Goal: Task Accomplishment & Management: Manage account settings

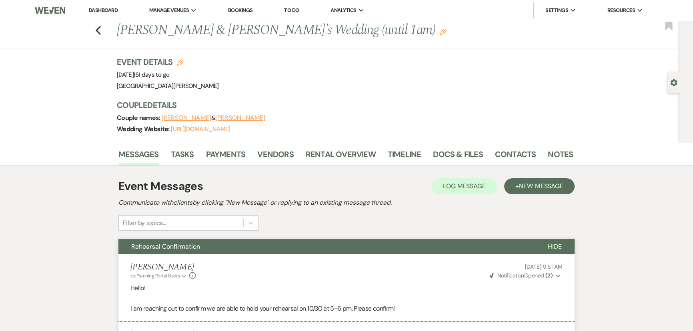
click at [98, 10] on link "Dashboard" at bounding box center [103, 10] width 29 height 7
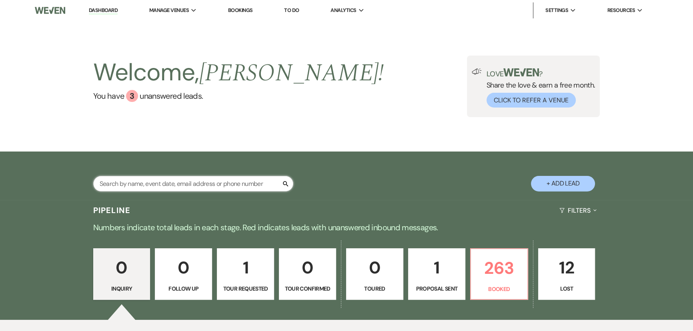
click at [197, 178] on input "text" at bounding box center [193, 184] width 200 height 16
type input "baird"
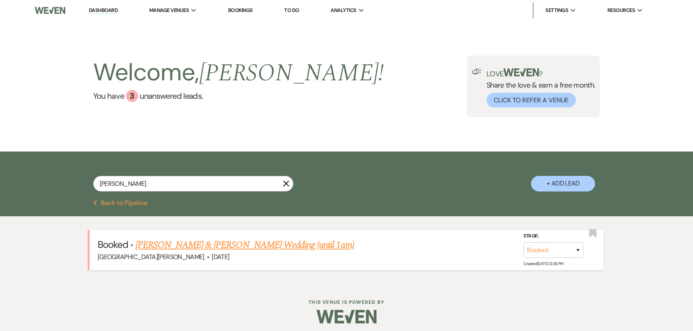
click at [253, 244] on link "Andrea Baird & DeChant's Wedding (until 1am)" at bounding box center [245, 245] width 218 height 14
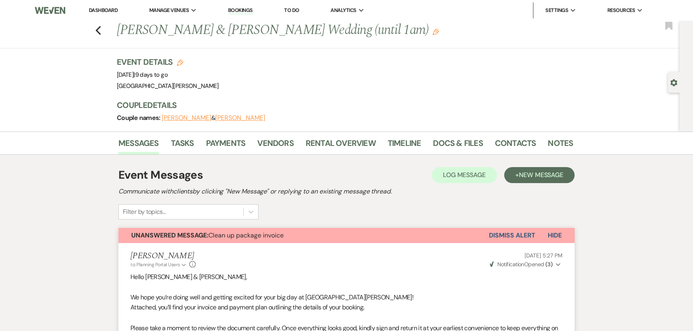
click at [515, 235] on button "Dismiss Alert" at bounding box center [512, 235] width 46 height 15
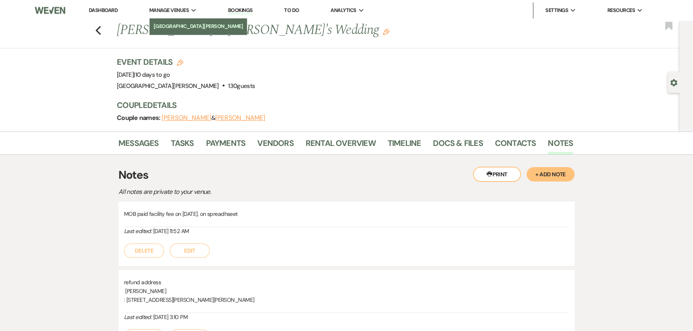
drag, startPoint x: 0, startPoint y: 0, endPoint x: 184, endPoint y: 24, distance: 185.6
click at [184, 24] on li "[GEOGRAPHIC_DATA][PERSON_NAME]" at bounding box center [199, 26] width 90 height 8
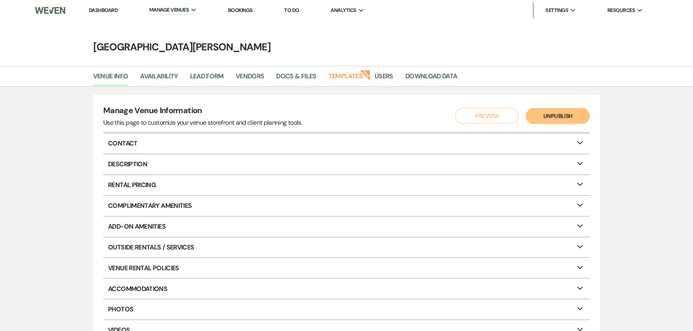
click at [160, 70] on li "Availability" at bounding box center [165, 78] width 50 height 17
click at [166, 77] on link "Availability" at bounding box center [159, 78] width 38 height 15
select select "3"
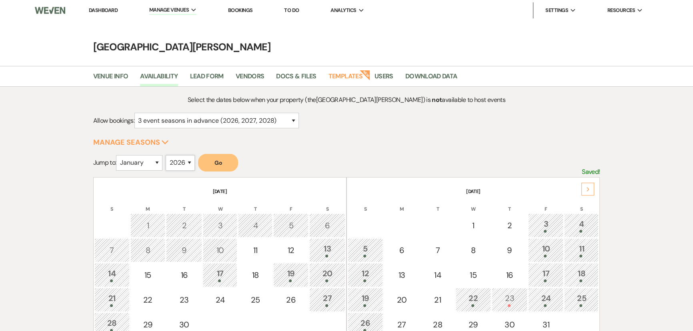
click at [181, 160] on select "2025 2026 2027 2028 2029" at bounding box center [180, 163] width 29 height 16
select select "2025"
click at [168, 155] on select "2025 2026 2027 2028 2029" at bounding box center [180, 163] width 29 height 16
click at [147, 158] on select "January February March April May June July August September October November De…" at bounding box center [139, 163] width 46 height 16
click at [118, 155] on select "January February March April May June July August September October November De…" at bounding box center [139, 163] width 46 height 16
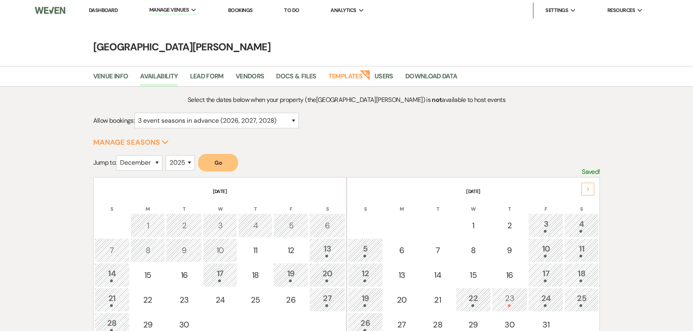
click at [207, 167] on button "Go" at bounding box center [218, 163] width 40 height 18
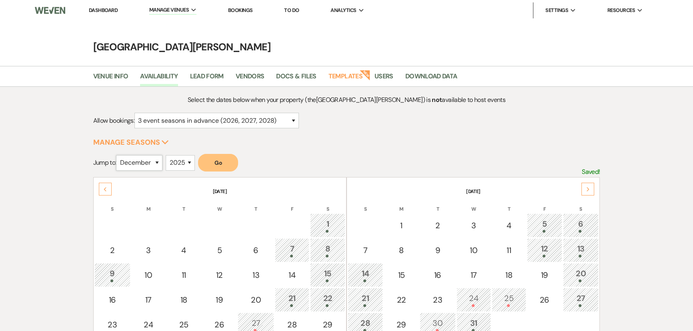
click at [147, 164] on select "January February March April May June July August September October November De…" at bounding box center [139, 163] width 46 height 16
select select "1"
click at [118, 155] on select "January February March April May June July August September October November De…" at bounding box center [139, 163] width 46 height 16
drag, startPoint x: 185, startPoint y: 156, endPoint x: 184, endPoint y: 164, distance: 8.5
click at [185, 156] on select "2025 2026 2027 2028 2029" at bounding box center [180, 163] width 29 height 16
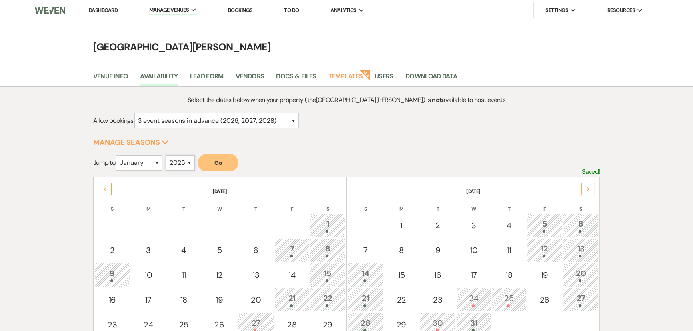
select select "2026"
click at [168, 155] on select "2025 2026 2027 2028 2029" at bounding box center [180, 163] width 29 height 16
click at [245, 166] on form "Jump to: January February March April May June July August September October No…" at bounding box center [346, 165] width 507 height 23
click at [225, 160] on button "Go" at bounding box center [218, 163] width 40 height 18
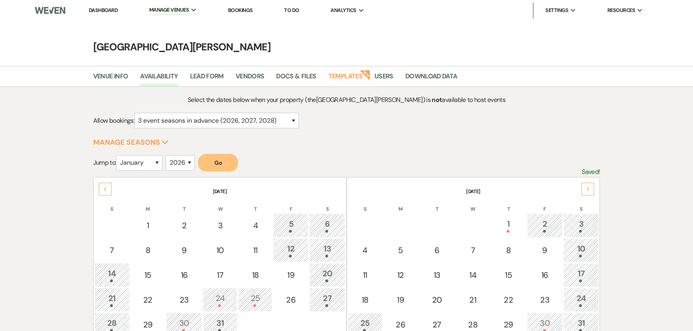
click at [98, 8] on link "Dashboard" at bounding box center [103, 10] width 29 height 7
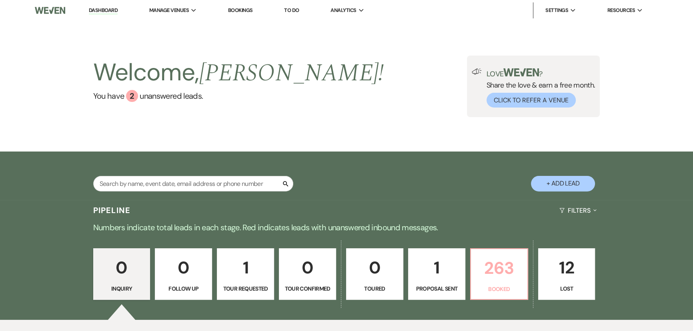
click at [484, 258] on p "263" at bounding box center [499, 268] width 47 height 27
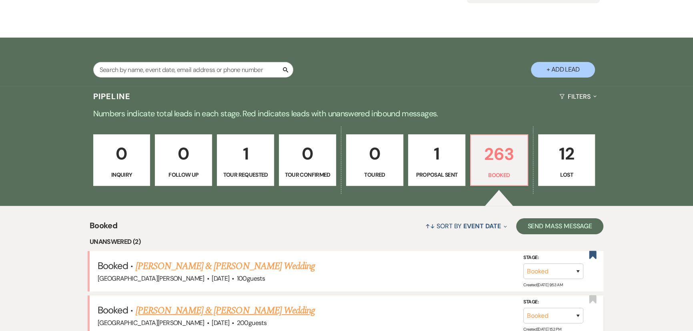
scroll to position [255, 0]
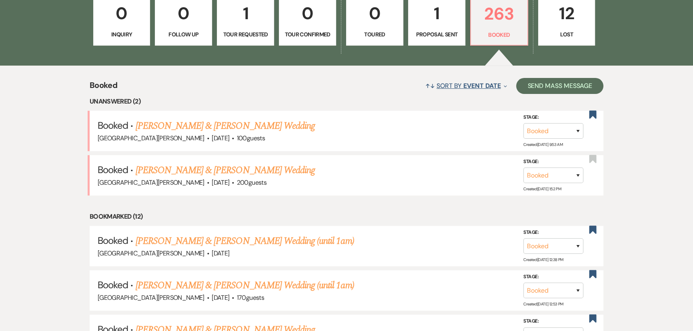
click at [472, 84] on span "Event Date" at bounding box center [481, 86] width 37 height 8
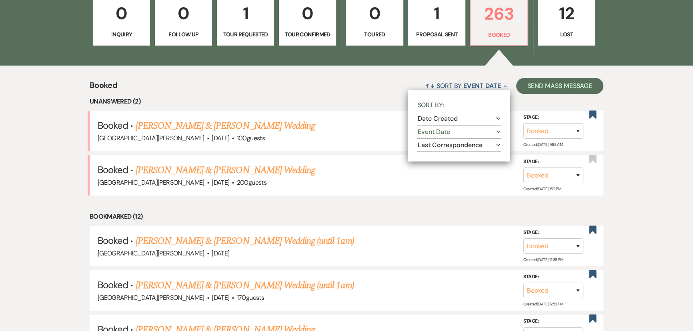
click at [450, 120] on button "Date Created Expand" at bounding box center [458, 119] width 83 height 6
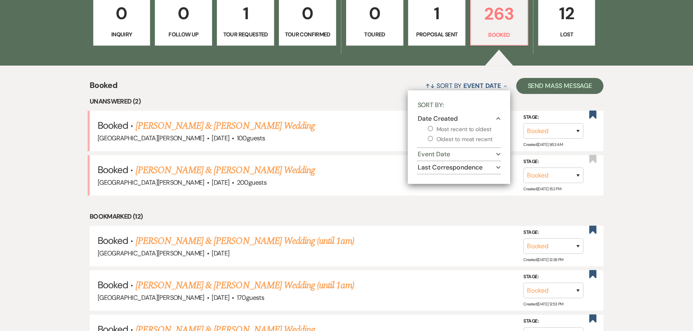
click at [428, 130] on input "Most recent to oldest" at bounding box center [430, 128] width 5 height 5
radio input "true"
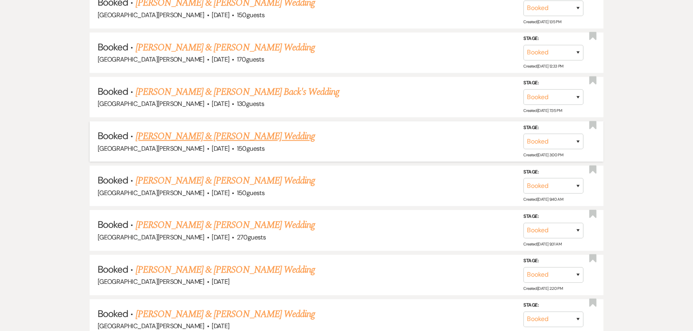
scroll to position [1201, 0]
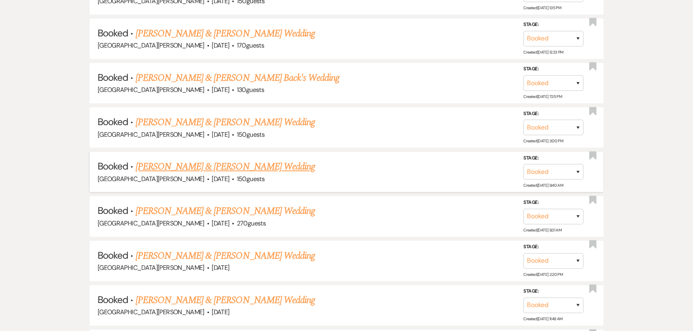
click at [224, 163] on link "Hannah Lyons & Kaleb Chipman's Wedding" at bounding box center [225, 167] width 179 height 14
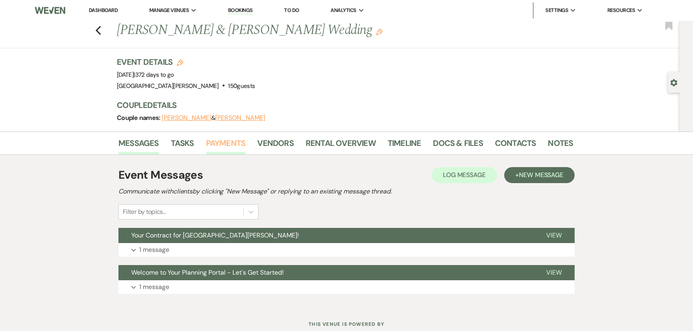
click at [226, 151] on link "Payments" at bounding box center [226, 146] width 40 height 18
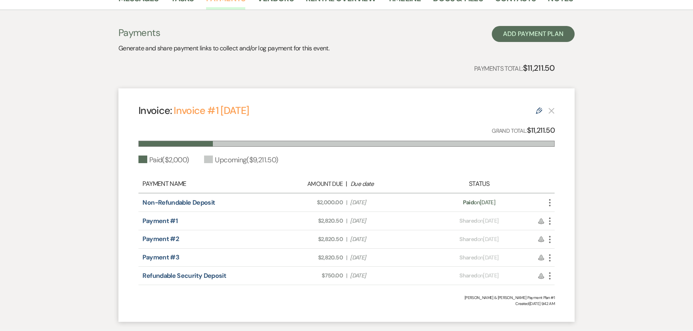
scroll to position [145, 0]
drag, startPoint x: 386, startPoint y: 220, endPoint x: 339, endPoint y: 217, distance: 46.5
click at [340, 219] on div "Amount Due: $2,820.50 | Due Date Dec 1, 2025" at bounding box center [346, 220] width 163 height 8
drag, startPoint x: 380, startPoint y: 239, endPoint x: 356, endPoint y: 220, distance: 30.5
click at [358, 239] on span "Due Date Mar 1, 2026" at bounding box center [387, 239] width 74 height 8
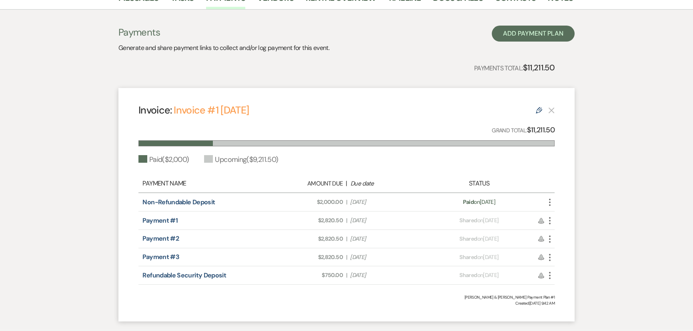
drag, startPoint x: 415, startPoint y: 256, endPoint x: 357, endPoint y: 253, distance: 57.7
click at [359, 257] on span "Due Date Jun 1, 2026" at bounding box center [387, 257] width 74 height 8
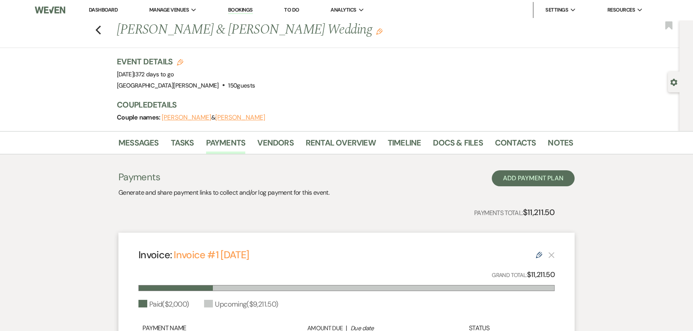
scroll to position [0, 0]
click at [339, 146] on link "Rental Overview" at bounding box center [341, 146] width 70 height 18
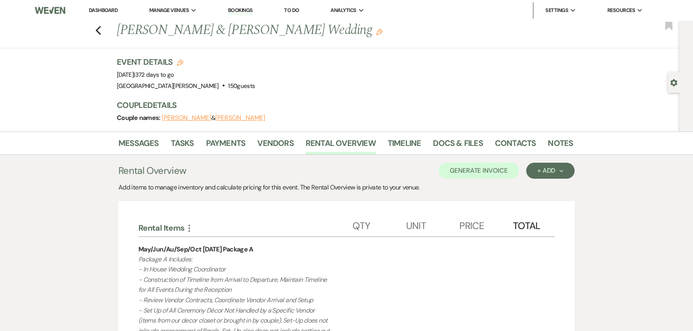
click at [104, 31] on div "Previous Hannah Lyons & Kaleb Chipman's Wedding Edit Bookmark" at bounding box center [337, 35] width 683 height 28
click at [98, 31] on icon "Previous" at bounding box center [98, 31] width 6 height 10
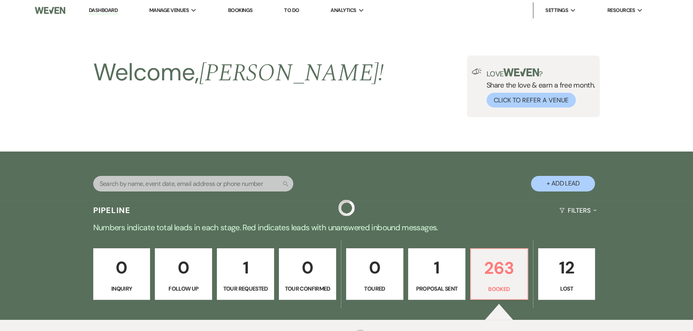
scroll to position [1201, 0]
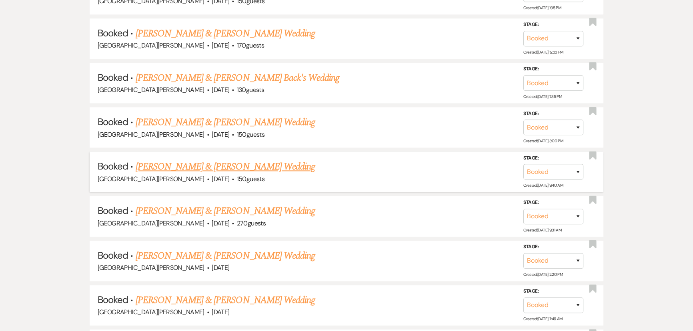
click at [204, 160] on link "Hannah Lyons & Kaleb Chipman's Wedding" at bounding box center [225, 167] width 179 height 14
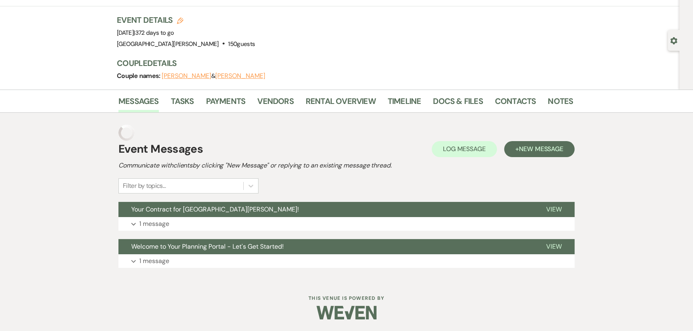
scroll to position [26, 0]
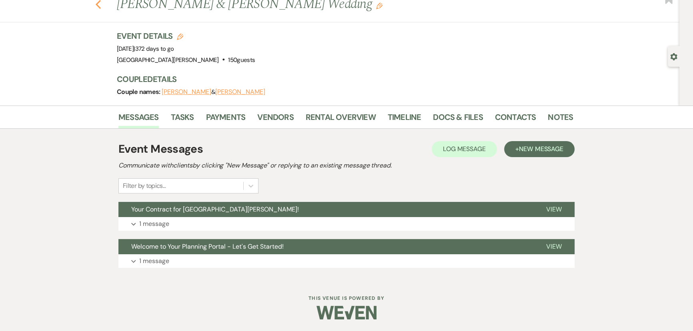
click at [101, 8] on icon "Previous" at bounding box center [98, 5] width 6 height 10
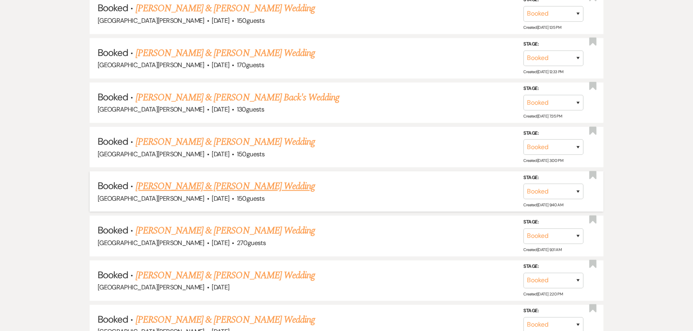
scroll to position [1164, 0]
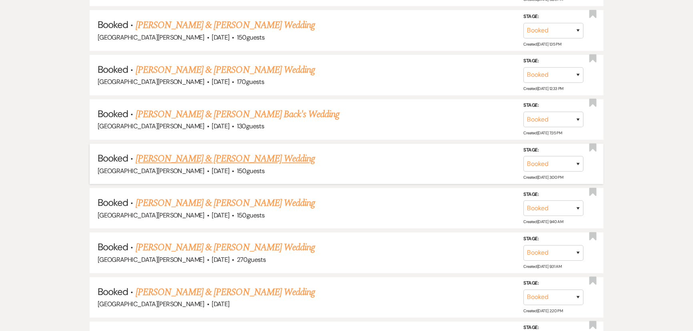
click at [256, 152] on link "William Echols & Sadesha Williams's Wedding" at bounding box center [225, 159] width 179 height 14
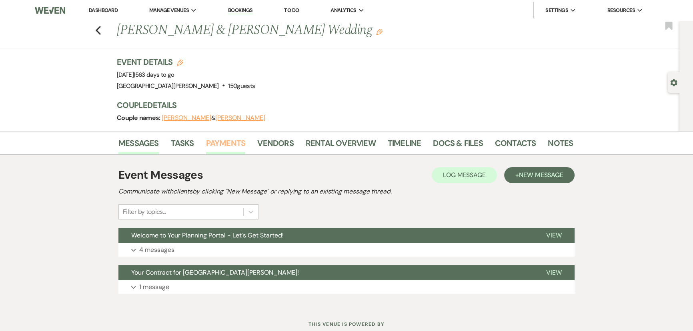
click at [229, 148] on link "Payments" at bounding box center [226, 146] width 40 height 18
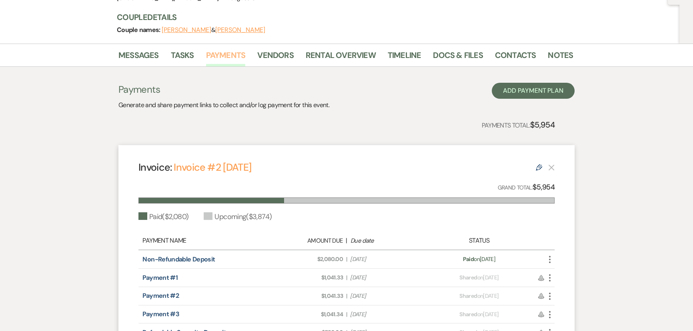
scroll to position [109, 0]
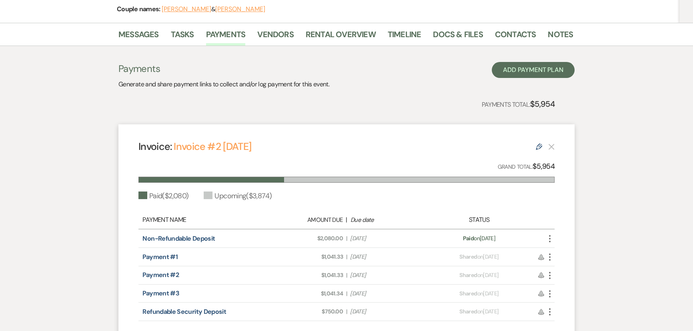
drag, startPoint x: 389, startPoint y: 254, endPoint x: 356, endPoint y: 244, distance: 34.7
click at [356, 253] on span "Due Date Dec 1, 2025" at bounding box center [387, 257] width 74 height 8
drag, startPoint x: 379, startPoint y: 269, endPoint x: 353, endPoint y: 271, distance: 26.8
click at [353, 272] on div "Payment #2 Amount Due: $1,041.33 | Due Date Aug 1, 2026 Payment status: Shared …" at bounding box center [346, 276] width 416 height 18
drag, startPoint x: 381, startPoint y: 293, endPoint x: 364, endPoint y: 293, distance: 16.8
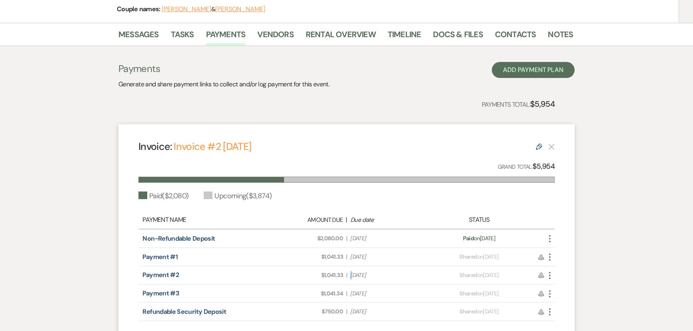
click at [364, 293] on span "Due Date Dec 1, 2026" at bounding box center [387, 294] width 74 height 8
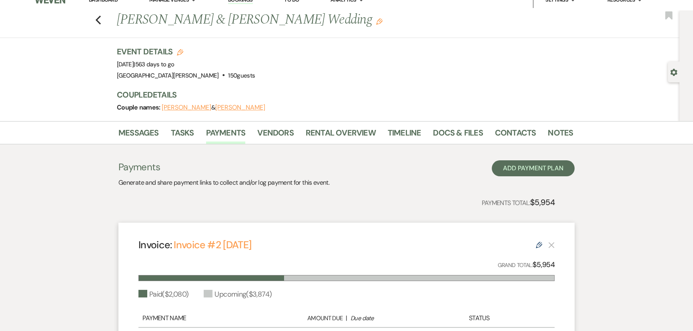
scroll to position [0, 0]
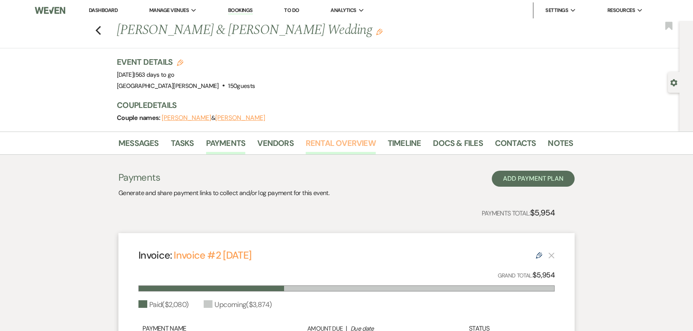
click at [345, 142] on link "Rental Overview" at bounding box center [341, 146] width 70 height 18
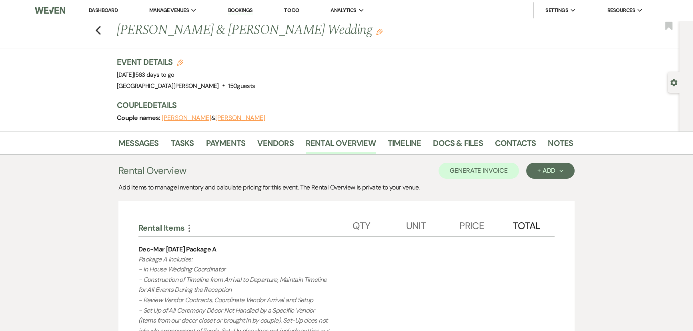
drag, startPoint x: 150, startPoint y: 72, endPoint x: 184, endPoint y: 73, distance: 34.8
click at [174, 73] on span "Event Date: Sunday, March 28th, 2027 | 563 days to go" at bounding box center [146, 75] width 58 height 8
click at [101, 32] on icon "Previous" at bounding box center [98, 31] width 6 height 10
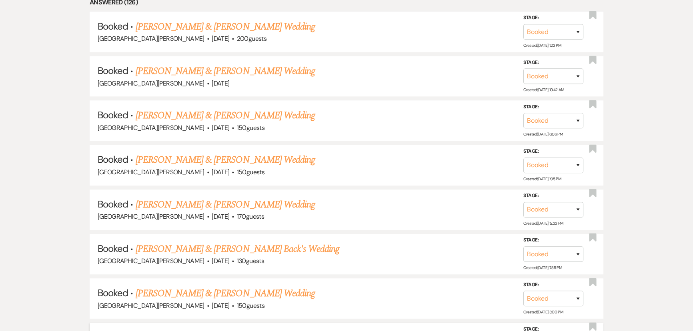
scroll to position [1018, 0]
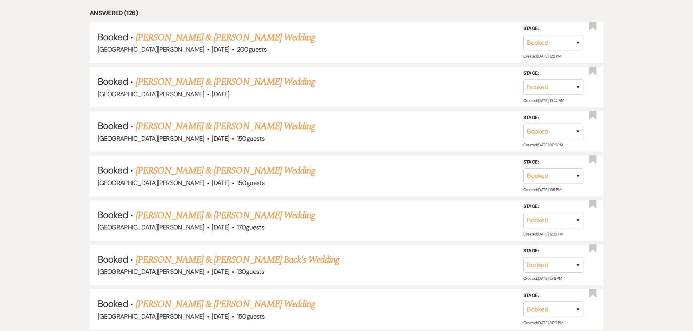
drag, startPoint x: 218, startPoint y: 248, endPoint x: 368, endPoint y: 184, distance: 162.4
click at [218, 253] on link "Kayla Banks & Lane Back's Wedding" at bounding box center [238, 260] width 204 height 14
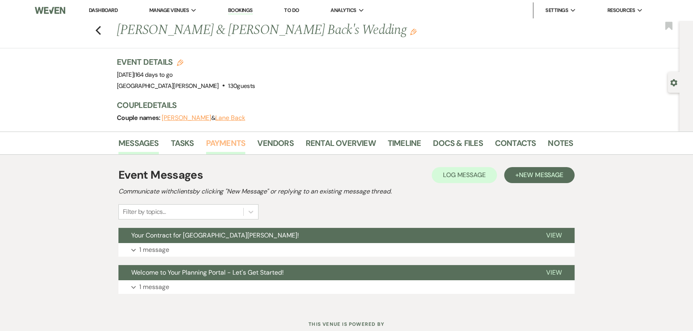
click at [210, 142] on link "Payments" at bounding box center [226, 146] width 40 height 18
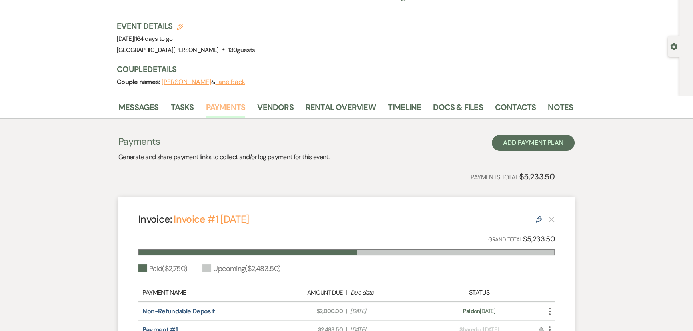
scroll to position [13, 0]
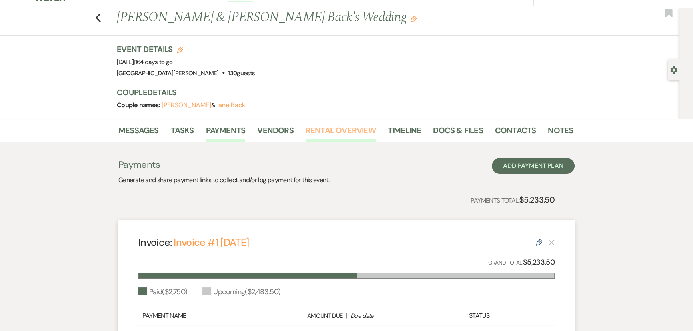
click at [318, 131] on link "Rental Overview" at bounding box center [341, 133] width 70 height 18
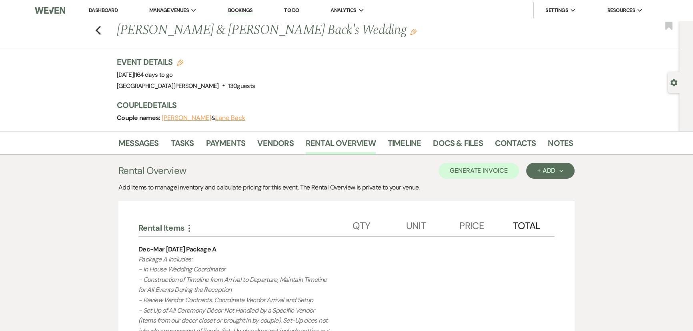
drag, startPoint x: 154, startPoint y: 73, endPoint x: 198, endPoint y: 77, distance: 44.6
click at [173, 77] on span "Event Date: Sunday, February 22nd, 2026 | 164 days to go" at bounding box center [145, 75] width 56 height 8
click at [359, 96] on div "Event Details Edit Event Date: Sunday, February 22nd, 2026 | 164 days to go Ven…" at bounding box center [345, 93] width 456 height 75
click at [138, 142] on link "Messages" at bounding box center [138, 146] width 40 height 18
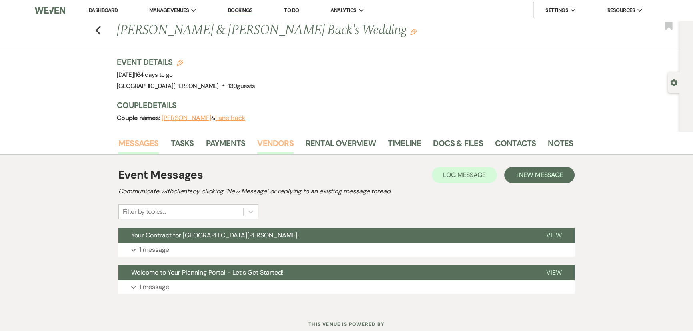
scroll to position [26, 0]
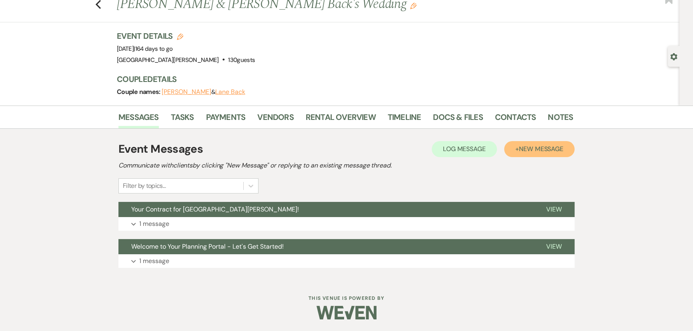
click at [545, 149] on span "New Message" at bounding box center [541, 149] width 44 height 8
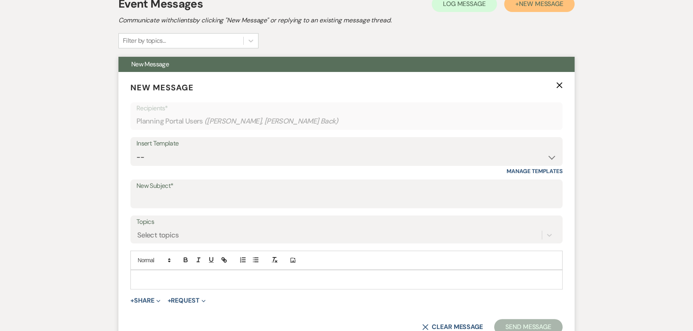
scroll to position [172, 0]
click at [198, 144] on div "Insert Template" at bounding box center [346, 144] width 420 height 12
click at [204, 152] on select "-- SVM Initial Inquiry Response SVM Planning Portal Introduction and Booking Pa…" at bounding box center [346, 157] width 420 height 16
select select "5298"
click at [136, 149] on select "-- SVM Initial Inquiry Response SVM Planning Portal Introduction and Booking Pa…" at bounding box center [346, 157] width 420 height 16
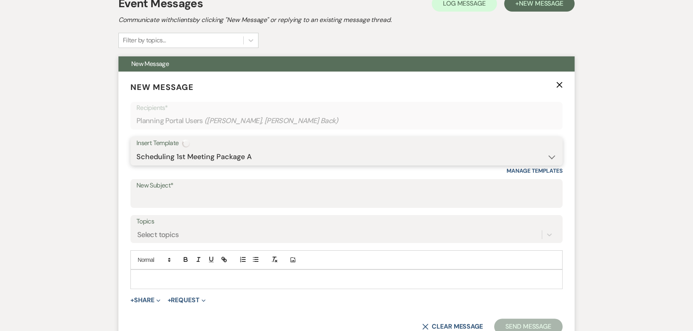
type input "Scheduling Your First Planning Meeting"
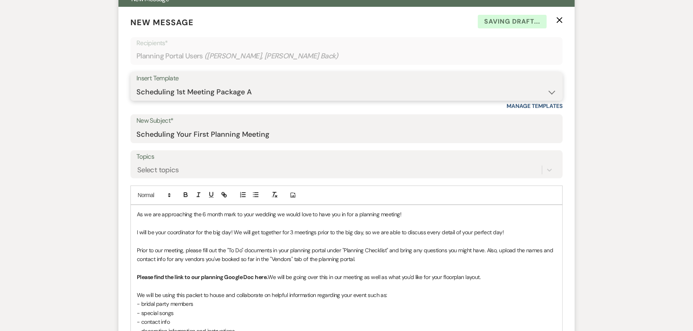
scroll to position [244, 0]
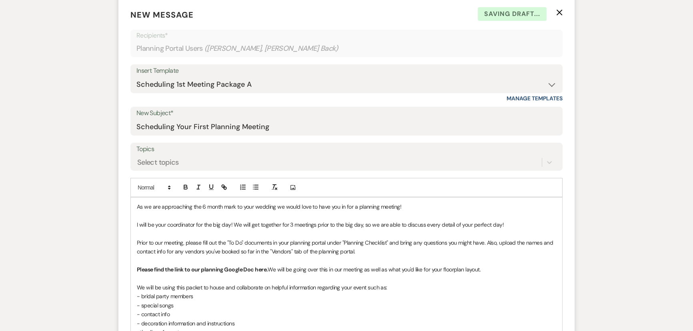
click at [137, 207] on p "As we are approaching the 6 month mark to your wedding we would love to have yo…" at bounding box center [346, 206] width 419 height 9
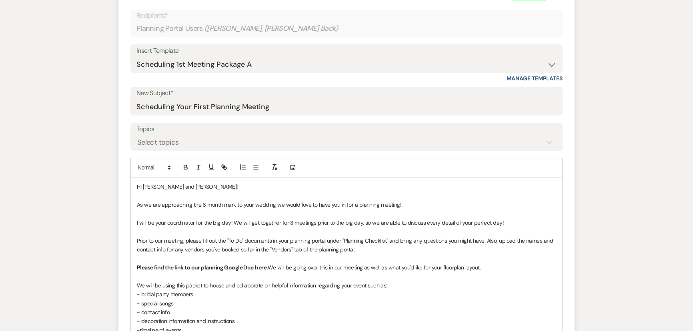
scroll to position [291, 0]
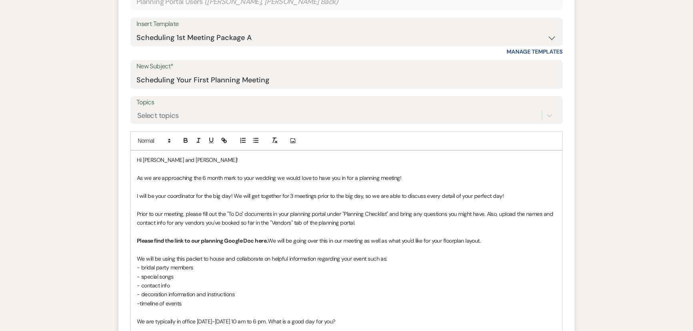
click at [257, 241] on strong "Please find the link to our planning Google Doc here." at bounding box center [202, 240] width 131 height 7
click at [224, 143] on icon "button" at bounding box center [223, 140] width 7 height 7
paste input "ttps://docs.google.com/document/d/1HeVGnVCgTPW6R7K3uA7udAifbVEIsh34/edit?usp=sh…"
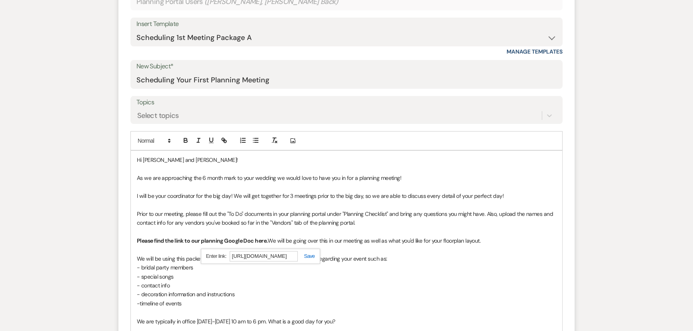
type input "https://docs.google.com/document/d/1HeVGnVCgTPW6R7K3uA7udAifbVEIsh34/edit?usp=s…"
click at [308, 257] on link at bounding box center [306, 256] width 17 height 6
click at [307, 239] on span "We will be going over this in our meeting as well as what you'd like for your f…" at bounding box center [373, 240] width 213 height 7
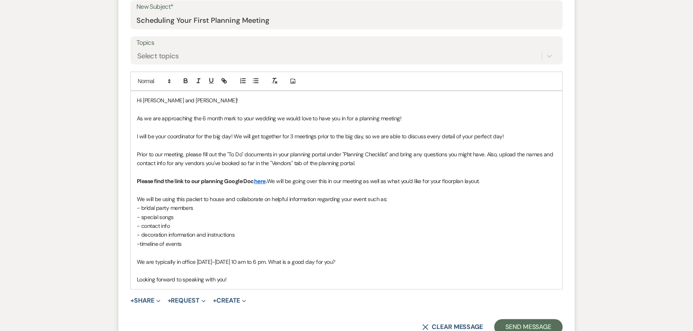
scroll to position [364, 0]
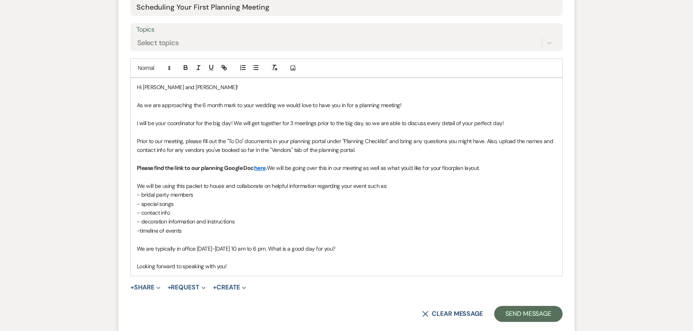
click at [216, 248] on p "We are typically in office Tuesday-Friday 10 am to 6 pm. What is a good day for…" at bounding box center [346, 249] width 419 height 9
click at [271, 268] on p "Looking forward to speaking with you!" at bounding box center [346, 266] width 419 height 9
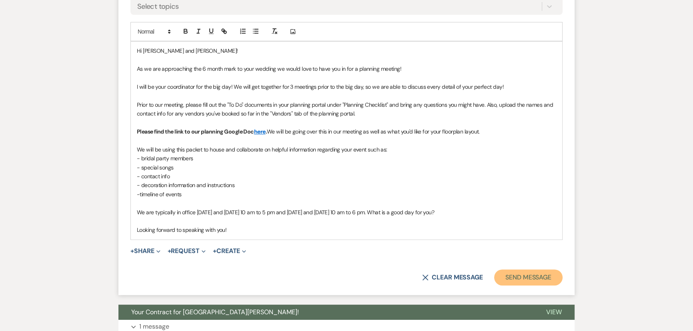
click at [522, 280] on button "Send Message" at bounding box center [528, 278] width 68 height 16
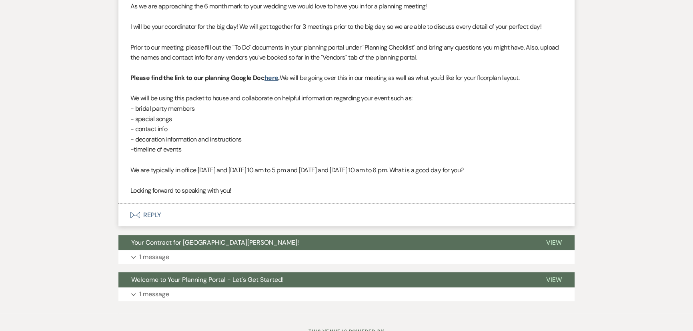
scroll to position [0, 0]
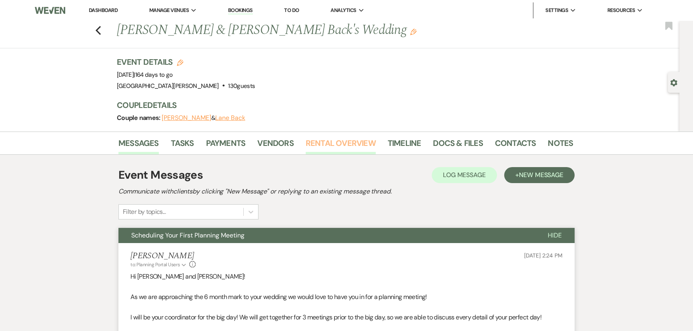
click at [347, 143] on link "Rental Overview" at bounding box center [341, 146] width 70 height 18
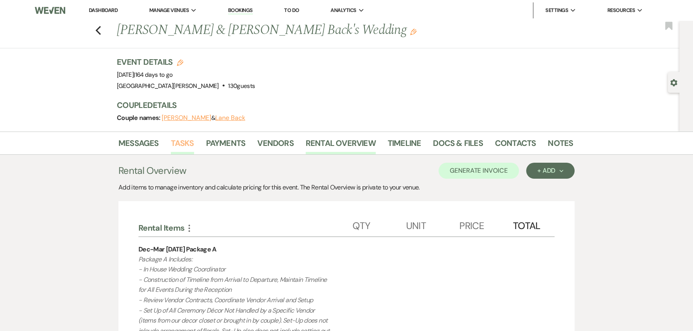
click at [181, 151] on link "Tasks" at bounding box center [182, 146] width 23 height 18
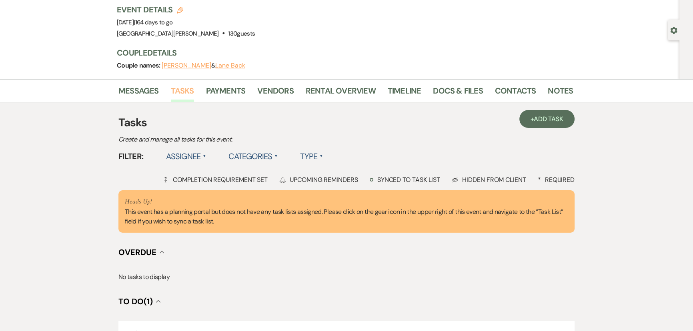
scroll to position [72, 0]
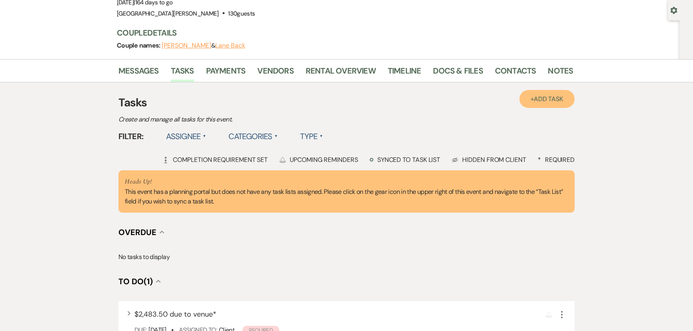
click at [548, 101] on span "Add Task" at bounding box center [549, 99] width 30 height 8
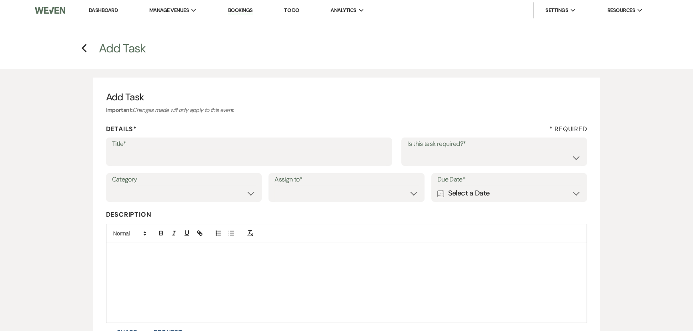
click at [78, 43] on h4 "Previous Add Task" at bounding box center [346, 48] width 576 height 17
click at [84, 47] on use "button" at bounding box center [83, 48] width 5 height 9
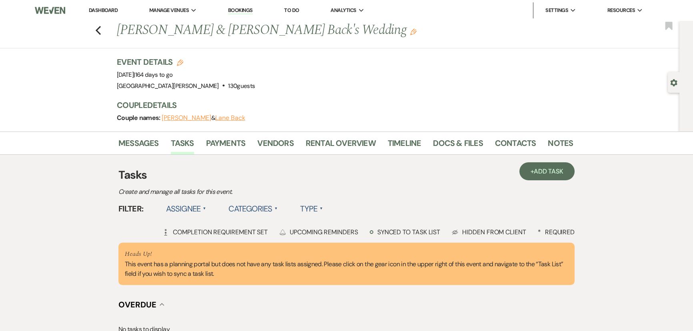
click at [671, 84] on use "button" at bounding box center [673, 82] width 7 height 7
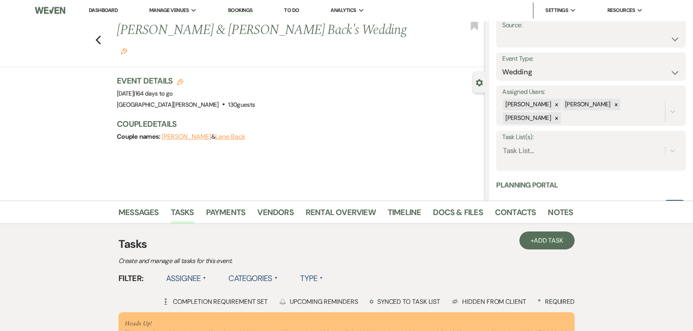
scroll to position [145, 0]
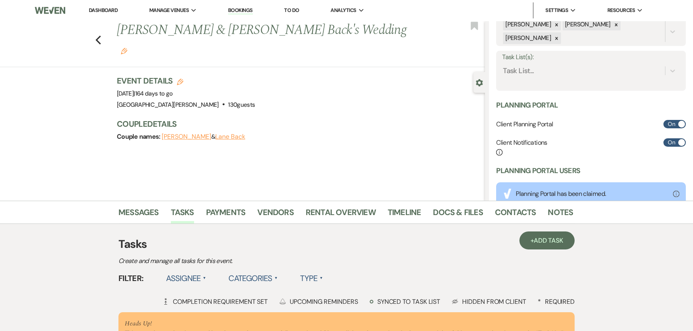
click at [541, 61] on label "Task List(s):" at bounding box center [591, 58] width 178 height 12
click at [0, 0] on input "Task List(s):" at bounding box center [0, 0] width 0 height 0
click at [535, 72] on div "Task List..." at bounding box center [583, 71] width 163 height 14
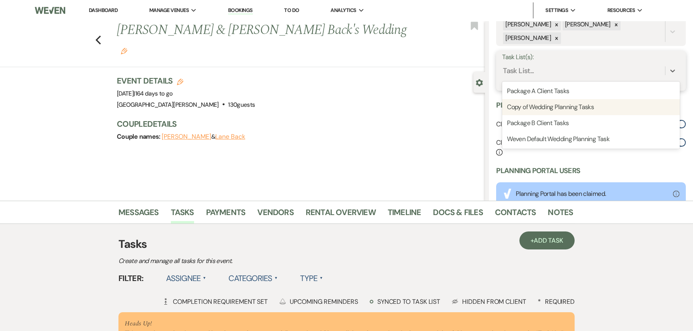
click at [528, 93] on div "Package A Client Tasks" at bounding box center [591, 91] width 178 height 16
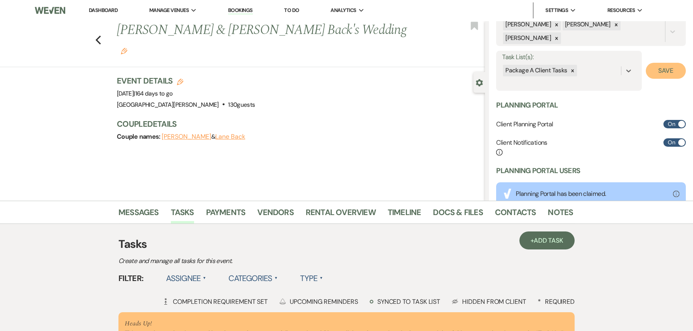
click at [671, 72] on button "Save" at bounding box center [666, 71] width 40 height 16
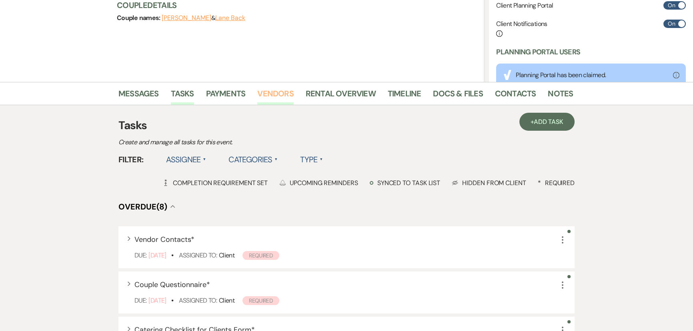
scroll to position [36, 0]
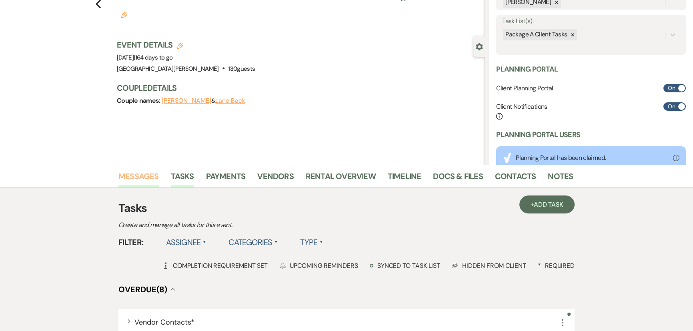
click at [143, 178] on link "Messages" at bounding box center [138, 179] width 40 height 18
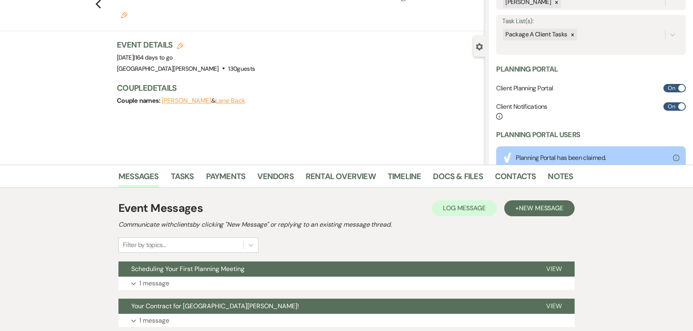
click at [336, 216] on div "Event Messages Log Log Message + New Message" at bounding box center [346, 208] width 456 height 17
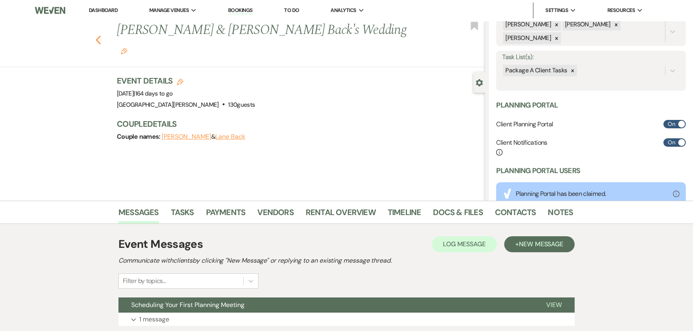
click at [100, 36] on use "button" at bounding box center [98, 40] width 5 height 9
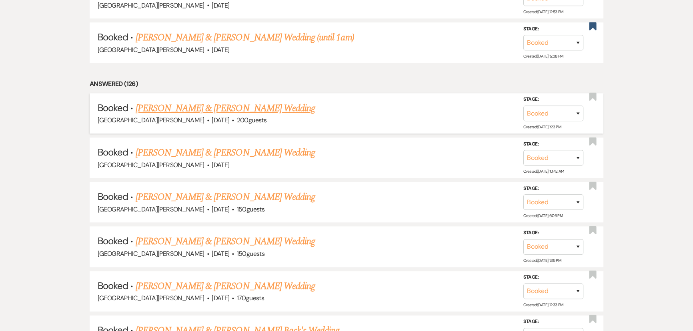
scroll to position [1018, 0]
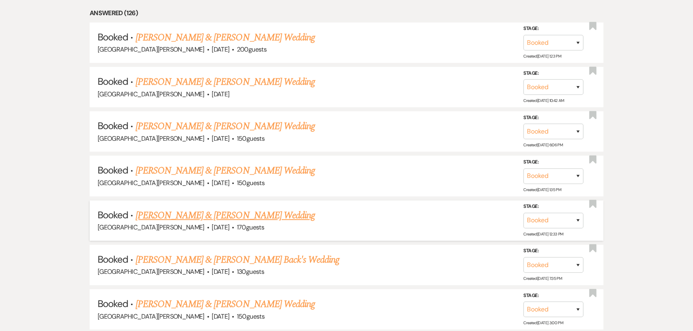
click at [252, 208] on link "Marissa Linder & Zak Weaver's Wedding" at bounding box center [225, 215] width 179 height 14
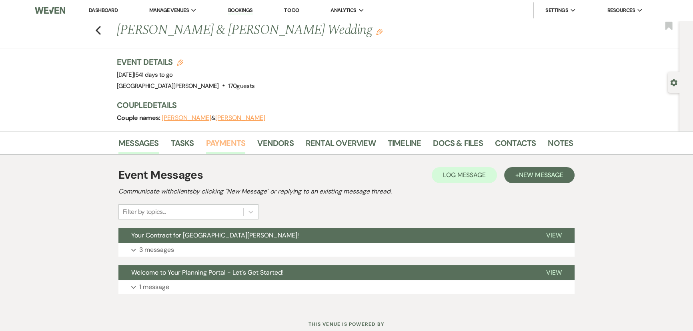
click at [219, 146] on link "Payments" at bounding box center [226, 146] width 40 height 18
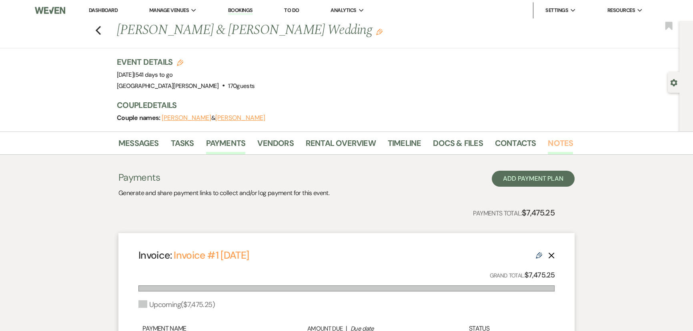
click at [569, 145] on link "Notes" at bounding box center [560, 146] width 25 height 18
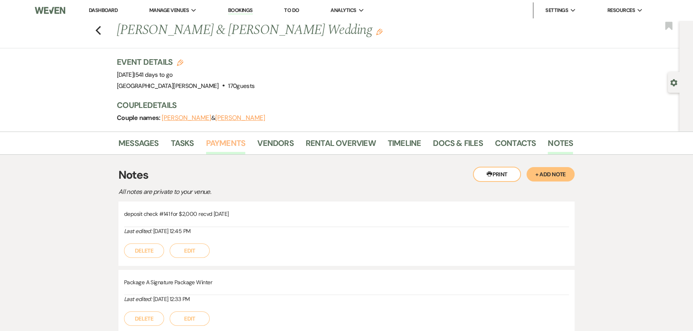
click at [220, 144] on link "Payments" at bounding box center [226, 146] width 40 height 18
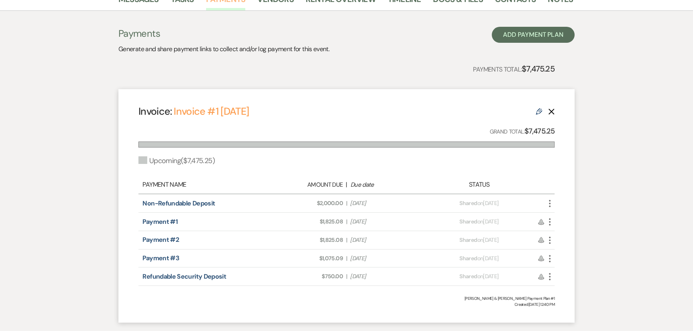
scroll to position [145, 0]
drag, startPoint x: 392, startPoint y: 223, endPoint x: 351, endPoint y: 224, distance: 40.8
click at [351, 224] on div "Payment #1 Amount Due: $1,825.08 | Due Date Mar 1, 2026 Payment status: Shared …" at bounding box center [346, 221] width 416 height 18
drag, startPoint x: 381, startPoint y: 217, endPoint x: 349, endPoint y: 217, distance: 32.4
click at [349, 217] on div "Amount Due: $1,825.08 | Due Date Mar 1, 2026" at bounding box center [346, 220] width 163 height 8
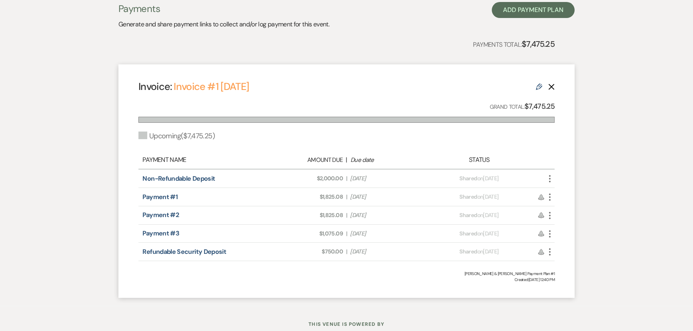
scroll to position [182, 0]
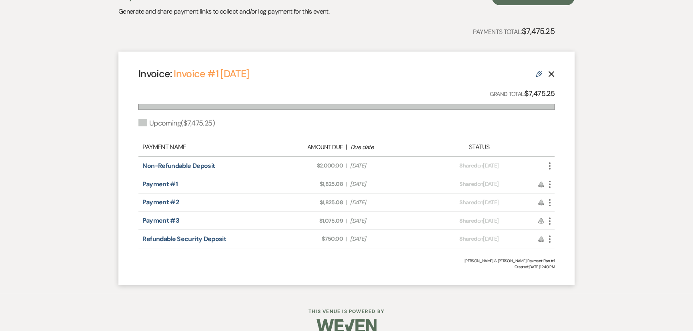
drag, startPoint x: 391, startPoint y: 198, endPoint x: 353, endPoint y: 202, distance: 38.2
click at [353, 202] on span "Due Date Jul 1, 2026" at bounding box center [387, 202] width 74 height 8
drag, startPoint x: 381, startPoint y: 215, endPoint x: 383, endPoint y: 150, distance: 64.9
click at [341, 216] on div "Payment #3 Amount Due: $1,075.09 | Due Date Dec 1, 2026 Payment status: Shared …" at bounding box center [346, 221] width 416 height 18
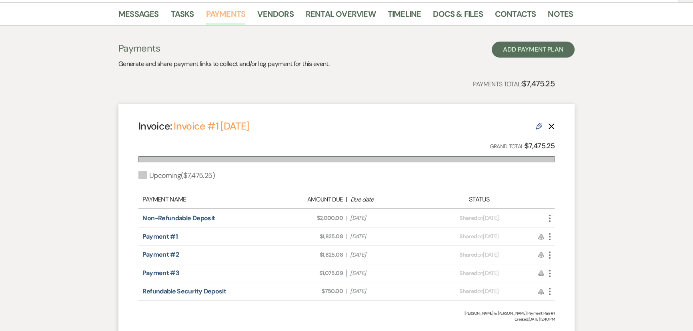
scroll to position [36, 0]
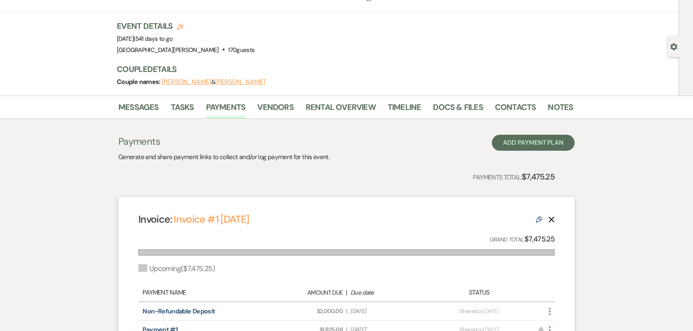
drag, startPoint x: 154, startPoint y: 39, endPoint x: 198, endPoint y: 56, distance: 47.0
click at [173, 36] on span "Event Date: Saturday, March 6th, 2027 | 541 days to go" at bounding box center [145, 39] width 56 height 8
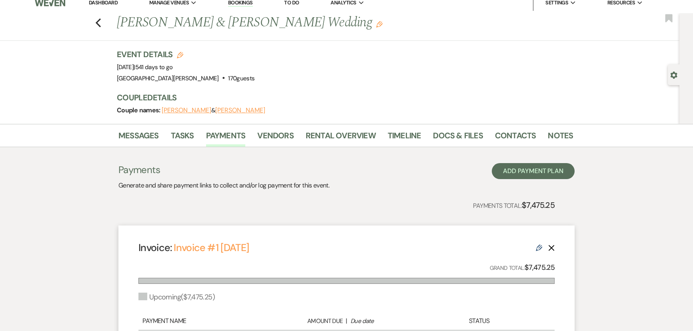
scroll to position [0, 0]
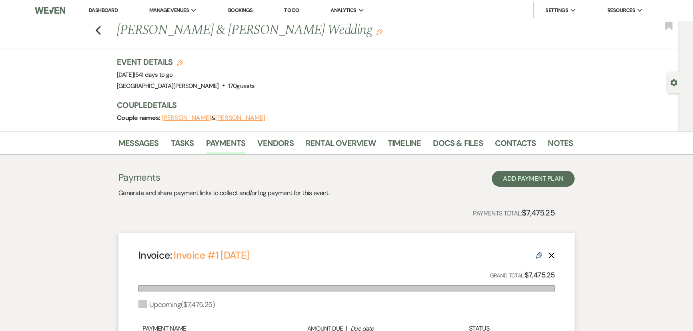
click at [318, 135] on li "Rental Overview" at bounding box center [347, 144] width 82 height 19
click at [321, 145] on link "Rental Overview" at bounding box center [341, 146] width 70 height 18
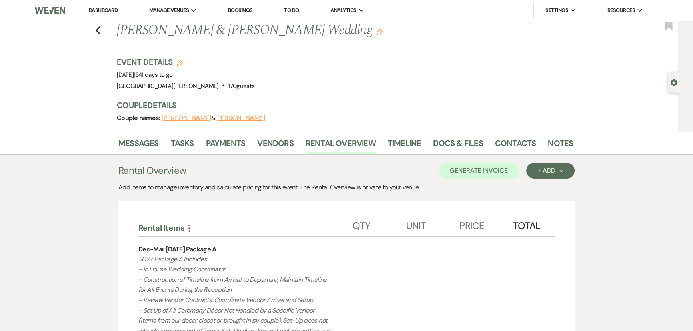
drag, startPoint x: 157, startPoint y: 75, endPoint x: 188, endPoint y: 74, distance: 31.6
click at [173, 74] on span "Event Date: Saturday, March 6th, 2027 | 541 days to go" at bounding box center [145, 75] width 56 height 8
click at [104, 30] on div "Previous Marissa Linder & Zak Weaver's Wedding Edit Bookmark" at bounding box center [337, 35] width 683 height 28
click at [101, 31] on icon "Previous" at bounding box center [98, 31] width 6 height 10
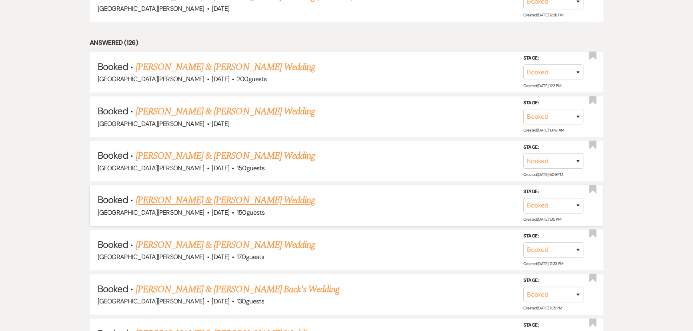
scroll to position [982, 0]
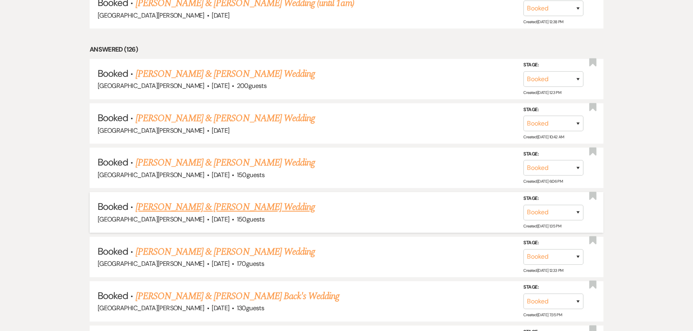
click at [231, 200] on link "Madison Durr & Daylan Miller's Wedding" at bounding box center [225, 207] width 179 height 14
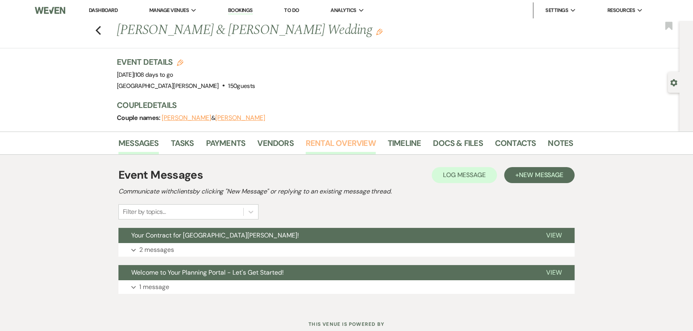
click at [350, 145] on link "Rental Overview" at bounding box center [341, 146] width 70 height 18
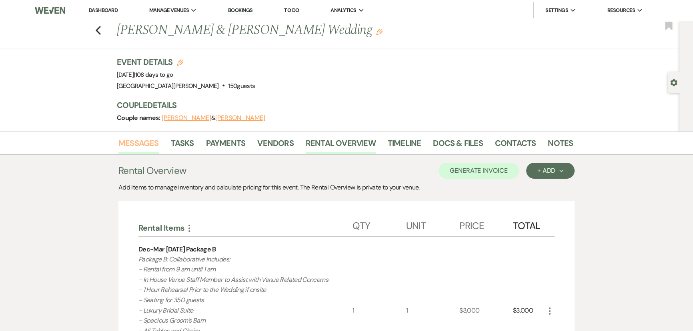
click at [133, 142] on link "Messages" at bounding box center [138, 146] width 40 height 18
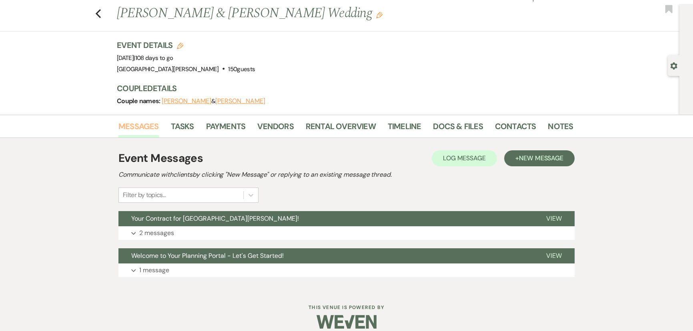
scroll to position [26, 0]
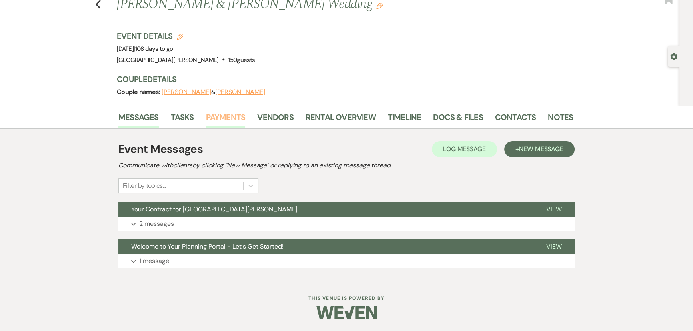
click at [234, 114] on link "Payments" at bounding box center [226, 120] width 40 height 18
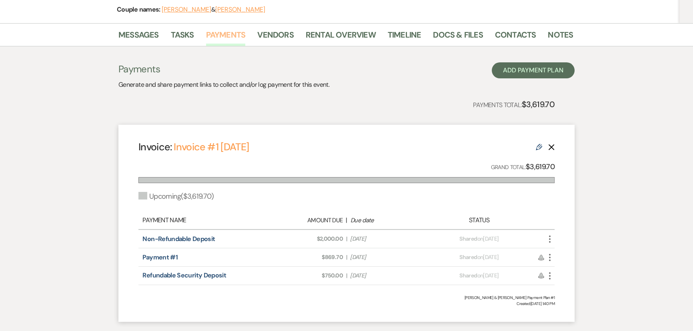
scroll to position [109, 0]
drag, startPoint x: 387, startPoint y: 236, endPoint x: 351, endPoint y: 236, distance: 35.6
click at [351, 236] on span "Due Date Sep 11, 2025" at bounding box center [387, 238] width 74 height 8
drag, startPoint x: 389, startPoint y: 251, endPoint x: 383, endPoint y: 258, distance: 9.3
click at [383, 258] on div "Payment #1 Amount Due: $869.70 | Due Date Sep 28, 2025 Payment status: Shared o…" at bounding box center [346, 257] width 416 height 18
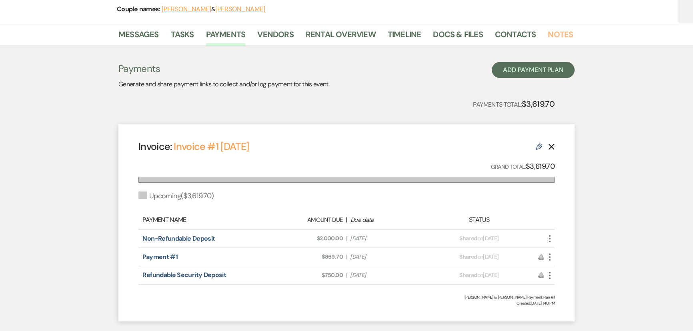
click at [556, 34] on link "Notes" at bounding box center [560, 37] width 25 height 18
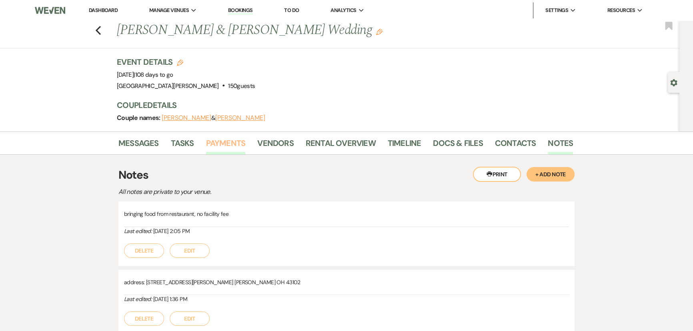
click at [228, 143] on link "Payments" at bounding box center [226, 146] width 40 height 18
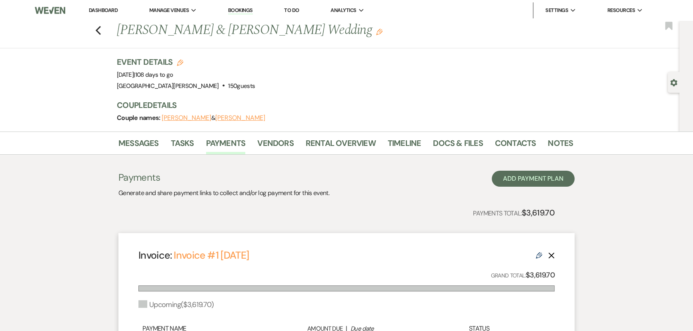
drag, startPoint x: 146, startPoint y: 73, endPoint x: 198, endPoint y: 70, distance: 52.5
click at [198, 70] on div "Event Date: Sunday, December 28th, 2025 | 108 days to go" at bounding box center [186, 74] width 138 height 11
click at [99, 31] on use "button" at bounding box center [98, 30] width 5 height 9
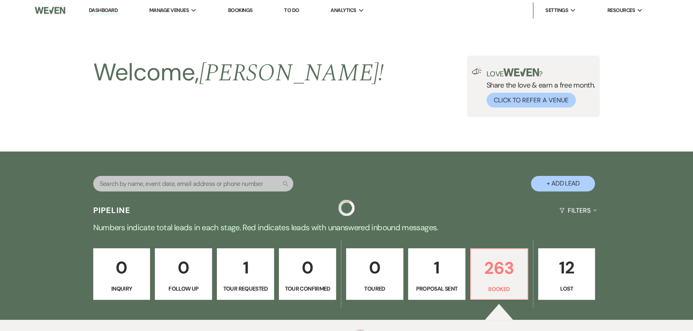
scroll to position [982, 0]
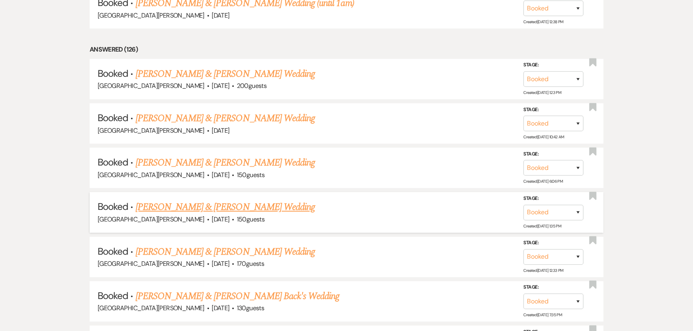
click at [196, 200] on link "Madison Durr & Daylan Miller's Wedding" at bounding box center [225, 207] width 179 height 14
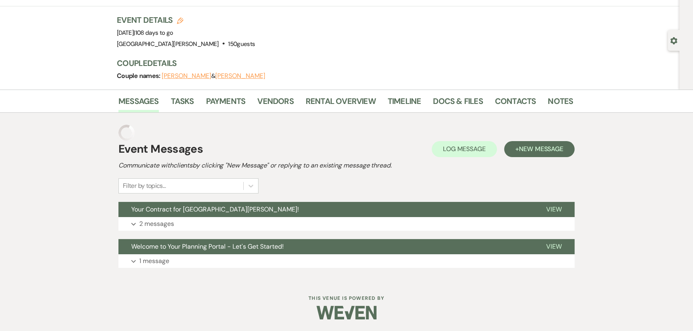
scroll to position [26, 0]
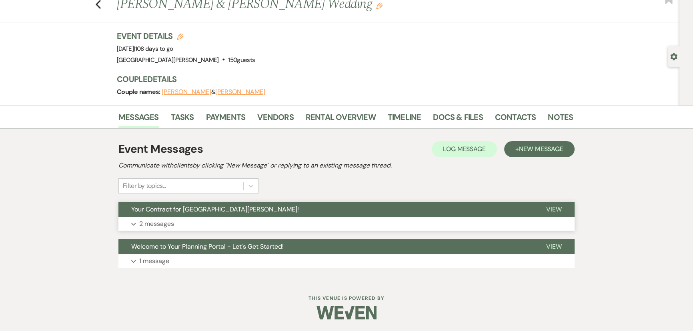
click at [156, 220] on p "2 messages" at bounding box center [156, 224] width 35 height 10
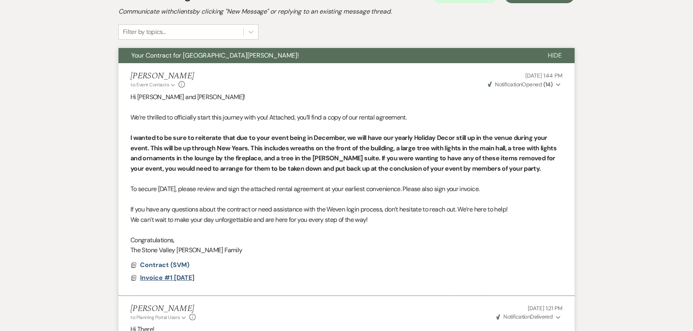
scroll to position [0, 0]
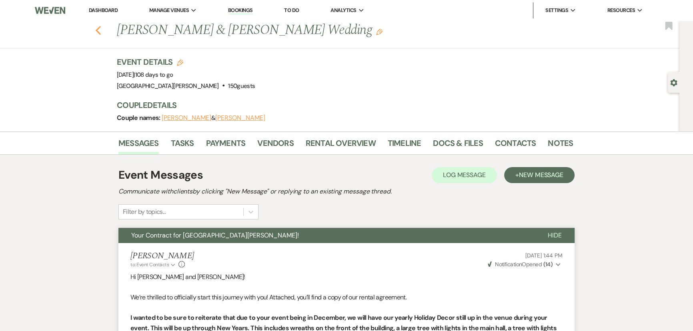
click at [101, 30] on icon "Previous" at bounding box center [98, 31] width 6 height 10
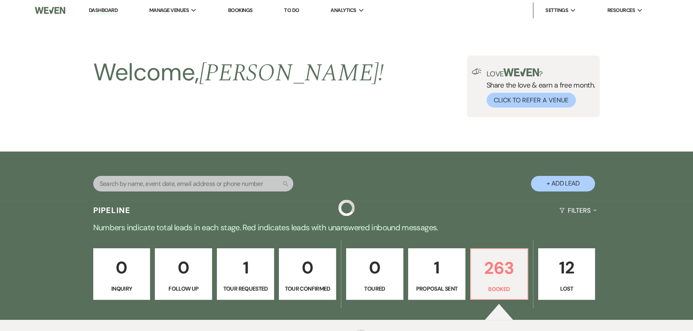
scroll to position [982, 0]
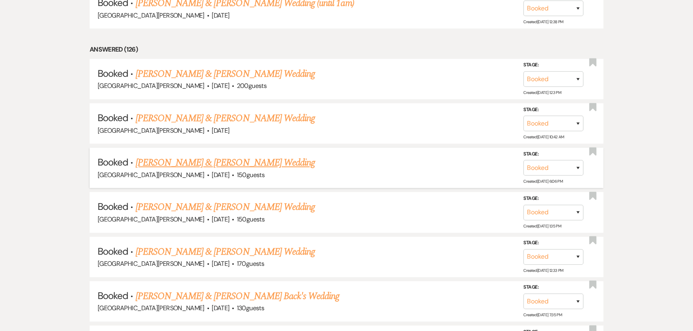
click at [210, 156] on link "Anna Perry & James Zak's Wedding" at bounding box center [225, 163] width 179 height 14
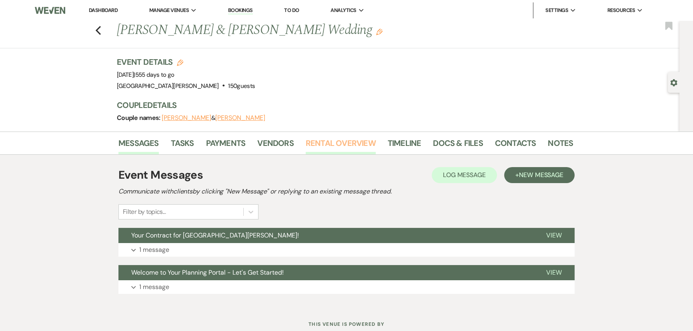
click at [322, 144] on link "Rental Overview" at bounding box center [341, 146] width 70 height 18
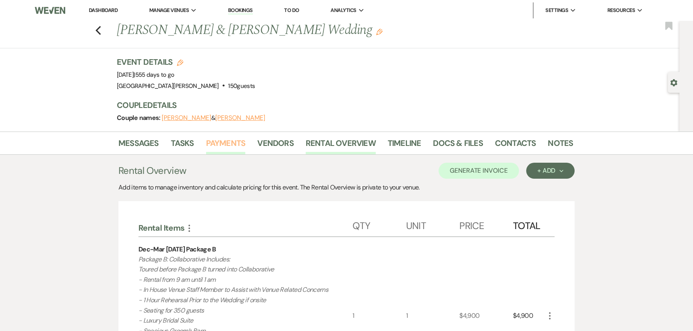
click at [220, 144] on link "Payments" at bounding box center [226, 146] width 40 height 18
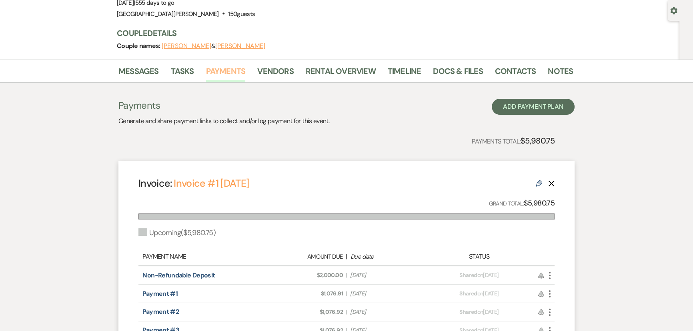
scroll to position [72, 0]
drag, startPoint x: 389, startPoint y: 289, endPoint x: 351, endPoint y: 293, distance: 37.8
click at [351, 293] on span "Due Date Dec 1, 2025" at bounding box center [387, 293] width 74 height 8
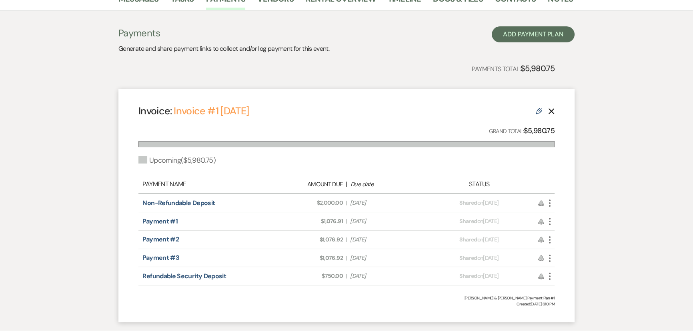
scroll to position [145, 0]
drag, startPoint x: 377, startPoint y: 235, endPoint x: 349, endPoint y: 236, distance: 28.4
click at [349, 236] on div "Amount Due: $1,076.92 | Due Date Sep 1, 2026" at bounding box center [346, 239] width 163 height 8
drag, startPoint x: 389, startPoint y: 254, endPoint x: 363, endPoint y: 253, distance: 25.6
click at [364, 254] on span "Due Date Dec 1, 2026" at bounding box center [387, 257] width 74 height 8
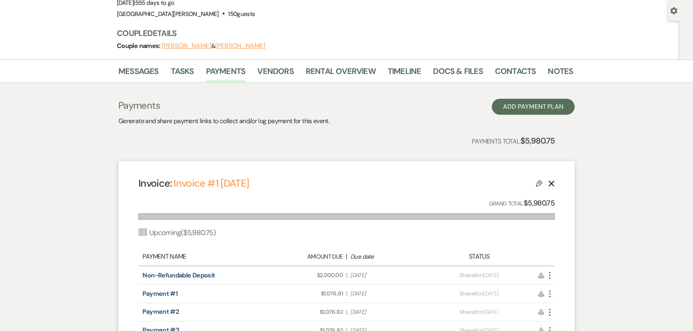
scroll to position [0, 0]
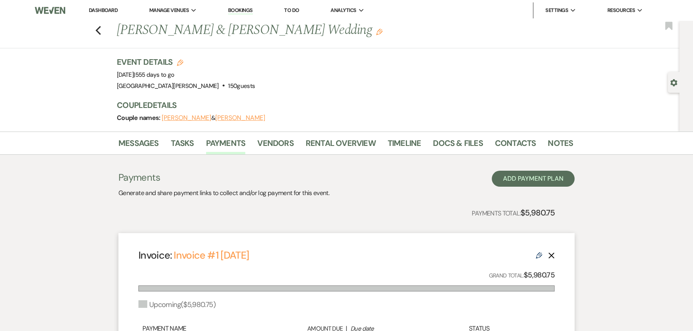
drag, startPoint x: 153, startPoint y: 76, endPoint x: 185, endPoint y: 77, distance: 32.4
click at [174, 77] on span "Event Date: Saturday, March 20th, 2027 | 555 days to go" at bounding box center [146, 75] width 58 height 8
click at [325, 137] on link "Rental Overview" at bounding box center [341, 146] width 70 height 18
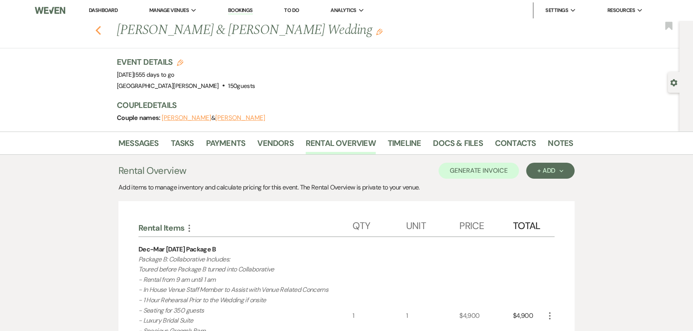
click at [101, 28] on icon "Previous" at bounding box center [98, 31] width 6 height 10
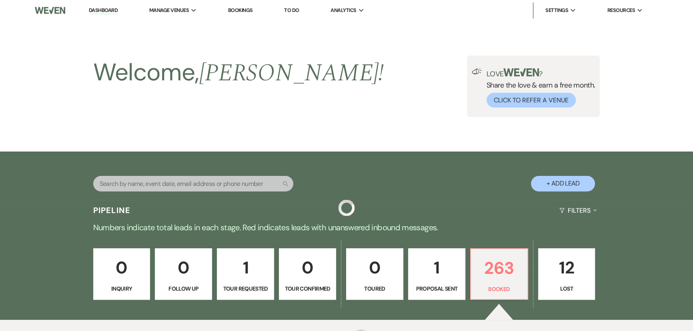
scroll to position [982, 0]
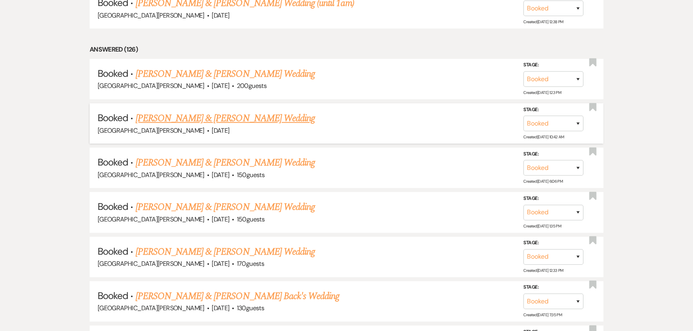
click at [242, 111] on link "Jennifer Johnson & Karsten Reuter's Wedding" at bounding box center [225, 118] width 179 height 14
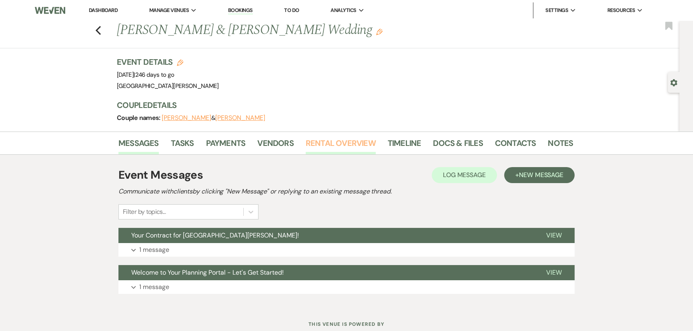
click at [330, 143] on link "Rental Overview" at bounding box center [341, 146] width 70 height 18
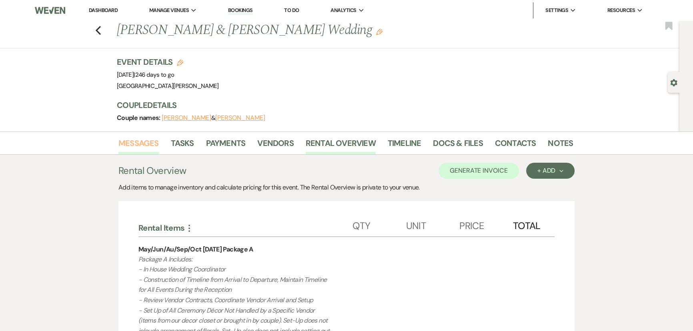
click at [135, 147] on link "Messages" at bounding box center [138, 146] width 40 height 18
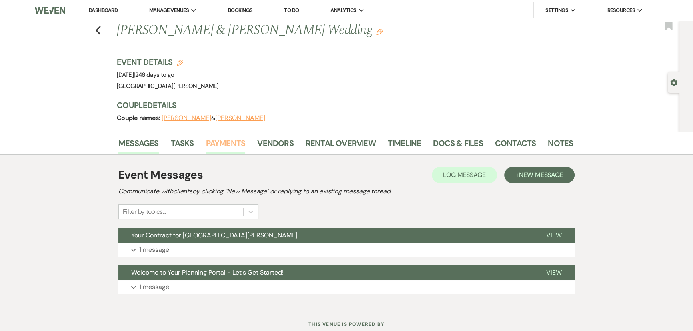
click at [224, 144] on link "Payments" at bounding box center [226, 146] width 40 height 18
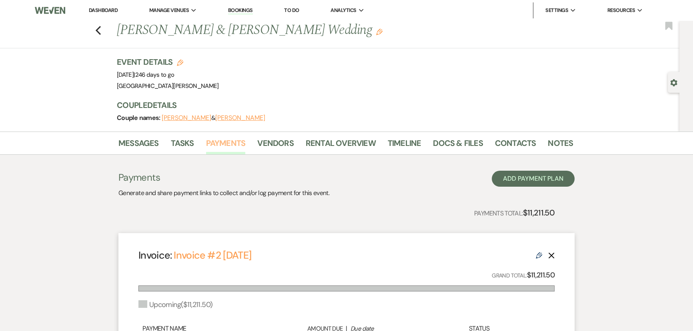
scroll to position [109, 0]
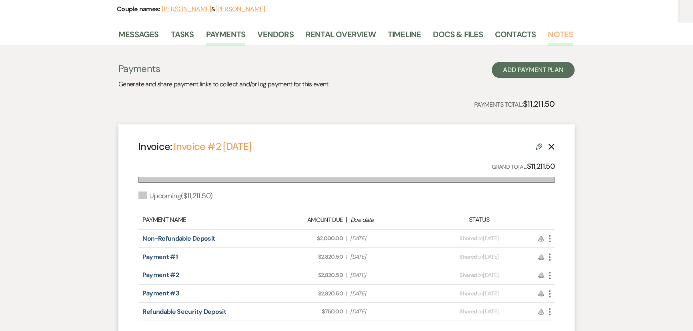
click at [553, 32] on link "Notes" at bounding box center [560, 37] width 25 height 18
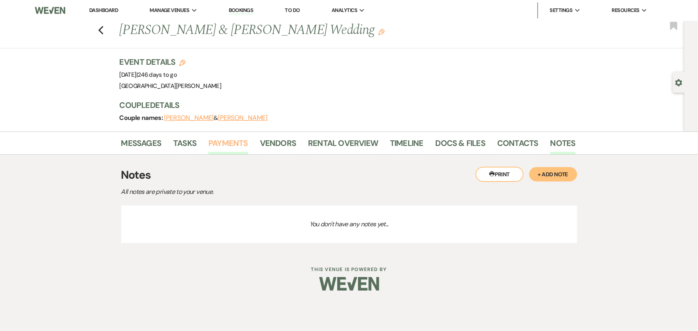
click at [223, 144] on link "Payments" at bounding box center [228, 146] width 40 height 18
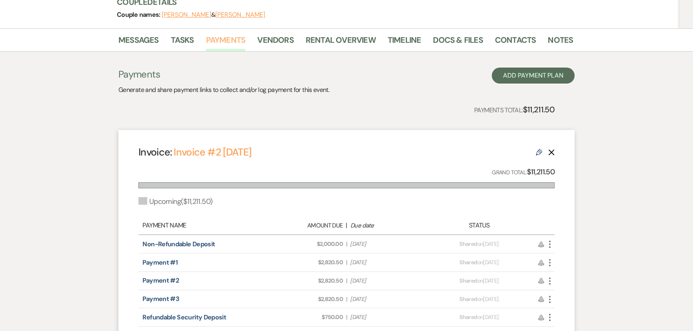
scroll to position [145, 0]
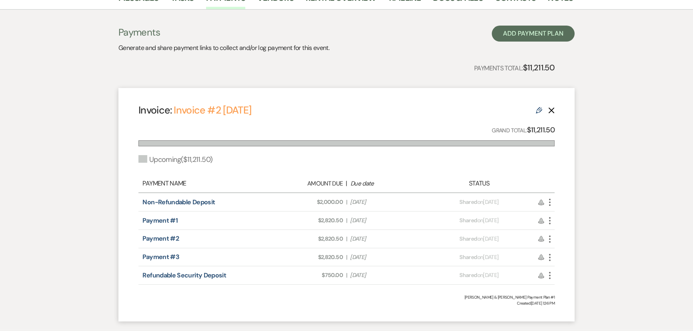
drag, startPoint x: 382, startPoint y: 219, endPoint x: 336, endPoint y: 220, distance: 45.6
click at [336, 220] on div "Amount Due: $2,820.50 | Due Date Dec 1, 2025" at bounding box center [346, 220] width 163 height 8
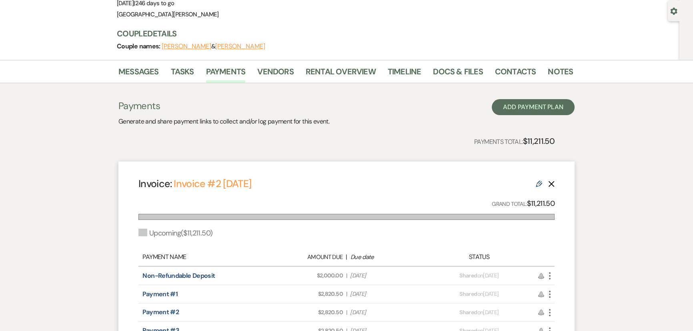
scroll to position [195, 0]
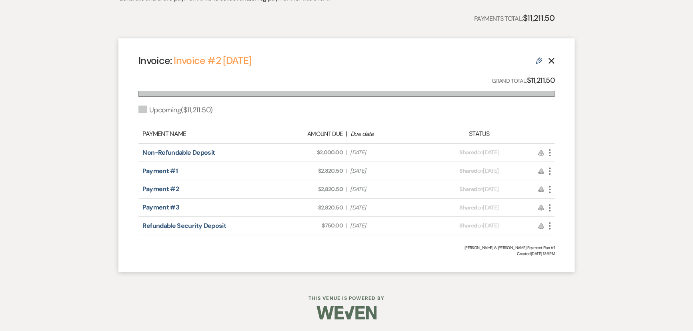
drag, startPoint x: 389, startPoint y: 190, endPoint x: 340, endPoint y: 188, distance: 48.9
click at [340, 188] on div "Amount Due: $2,820.50 | Due Date Jan 1, 2026" at bounding box center [346, 189] width 163 height 8
drag, startPoint x: 381, startPoint y: 207, endPoint x: 351, endPoint y: 210, distance: 29.7
click at [351, 210] on span "Due Date Feb 1, 2026" at bounding box center [387, 208] width 74 height 8
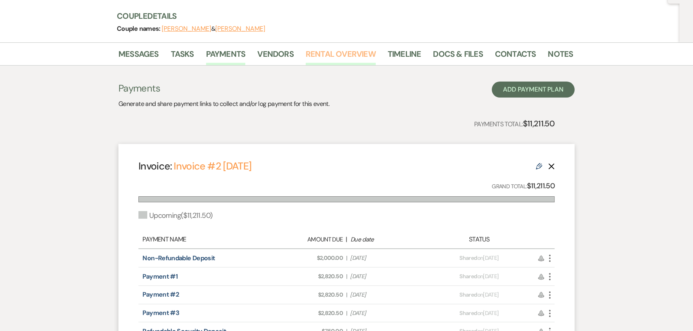
scroll to position [0, 0]
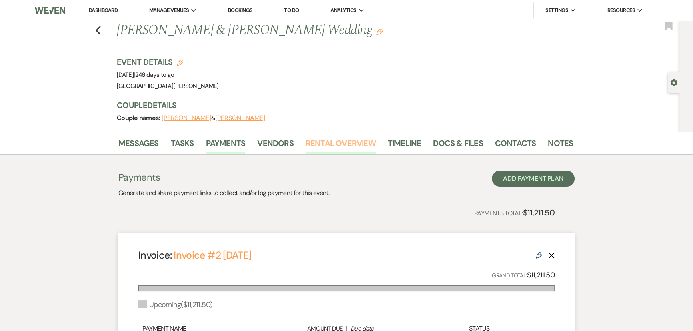
click at [320, 142] on link "Rental Overview" at bounding box center [341, 146] width 70 height 18
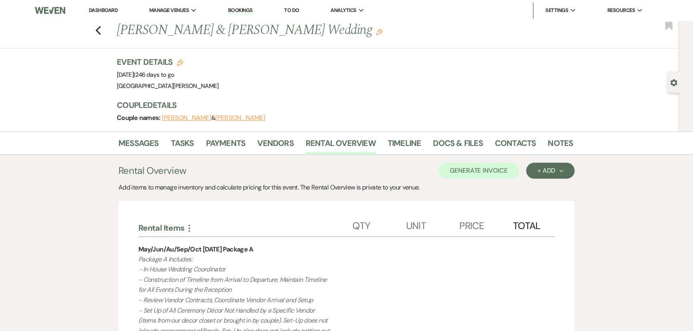
drag, startPoint x: 146, startPoint y: 76, endPoint x: 174, endPoint y: 73, distance: 28.2
click at [174, 73] on span "Event Date: Friday, May 15th, 2026 | 246 days to go" at bounding box center [146, 75] width 58 height 8
click at [146, 72] on span "Event Date: Friday, May 15th, 2026 | 246 days to go" at bounding box center [146, 75] width 58 height 8
drag, startPoint x: 142, startPoint y: 74, endPoint x: 180, endPoint y: 72, distance: 37.2
click at [174, 72] on span "Event Date: Friday, May 15th, 2026 | 246 days to go" at bounding box center [146, 75] width 58 height 8
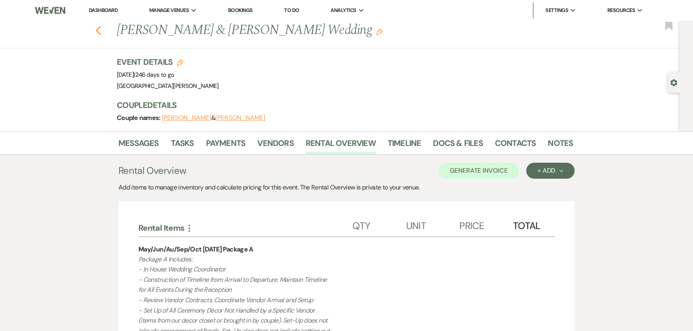
click at [101, 26] on icon "Previous" at bounding box center [98, 31] width 6 height 10
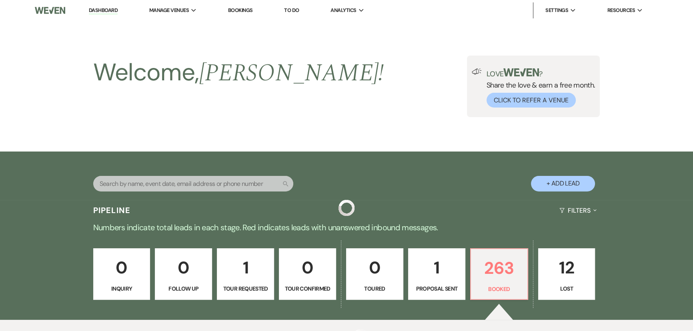
scroll to position [982, 0]
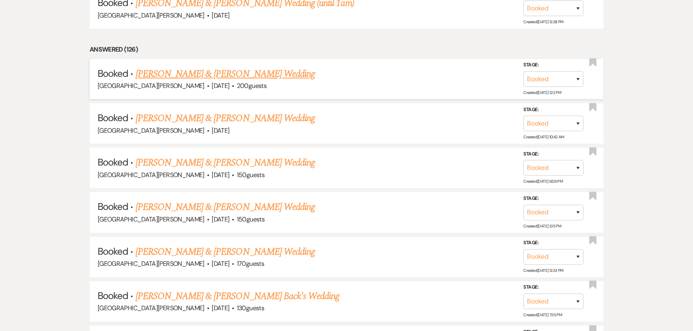
click at [197, 67] on link "Mary Gearhart & Dominic Pearson's Wedding" at bounding box center [225, 74] width 179 height 14
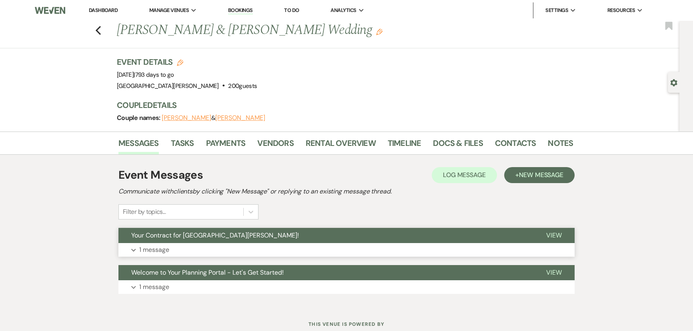
click at [190, 244] on button "Expand 1 message" at bounding box center [346, 250] width 456 height 14
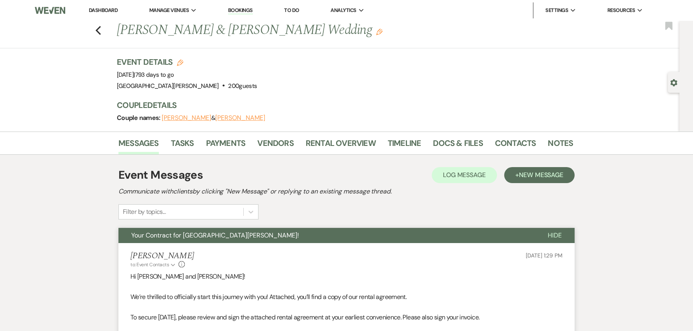
click at [556, 230] on button "Hide" at bounding box center [555, 235] width 40 height 15
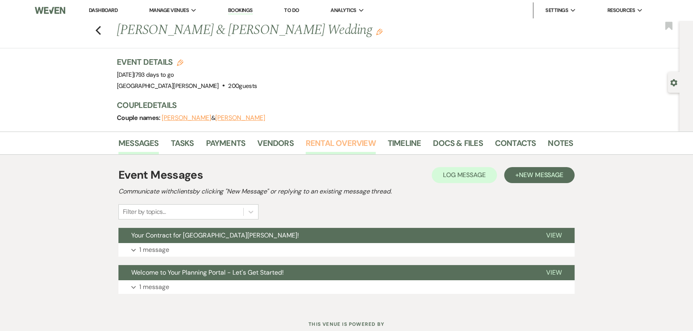
click at [343, 144] on link "Rental Overview" at bounding box center [341, 146] width 70 height 18
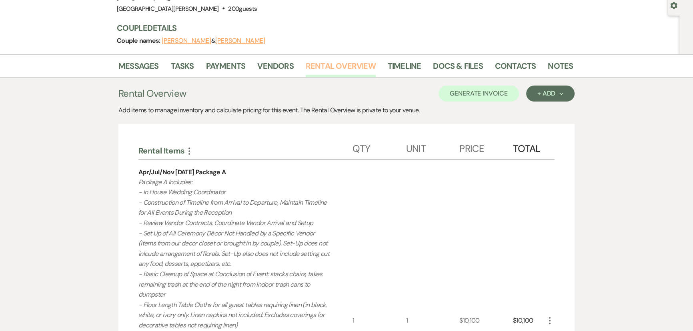
scroll to position [72, 0]
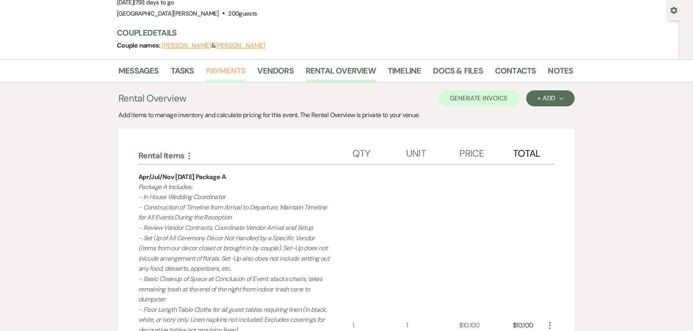
click at [229, 72] on link "Payments" at bounding box center [226, 73] width 40 height 18
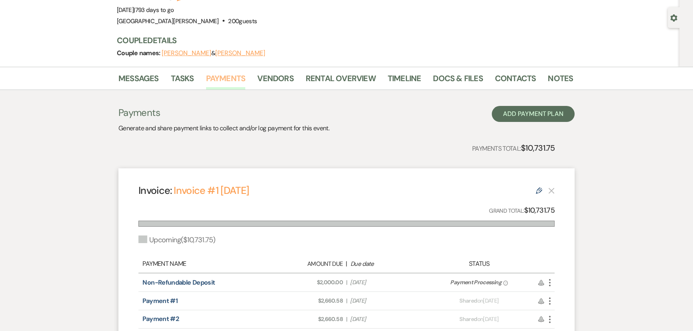
scroll to position [72, 0]
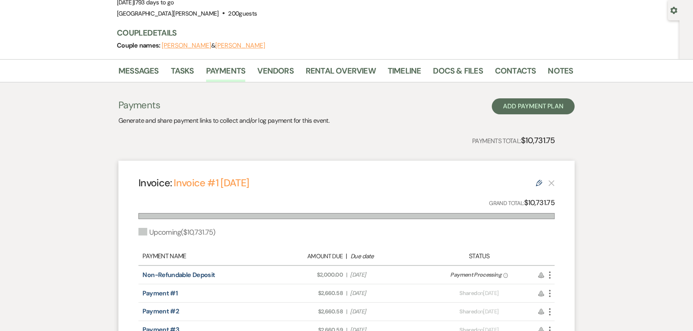
drag, startPoint x: 380, startPoint y: 290, endPoint x: 363, endPoint y: 294, distance: 17.2
click at [363, 294] on span "Due Date Dec 1, 2025" at bounding box center [387, 293] width 74 height 8
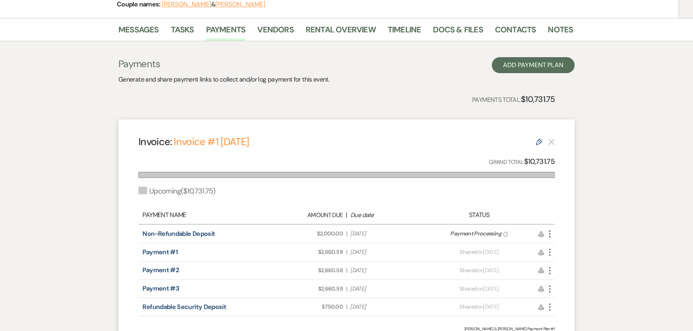
scroll to position [145, 0]
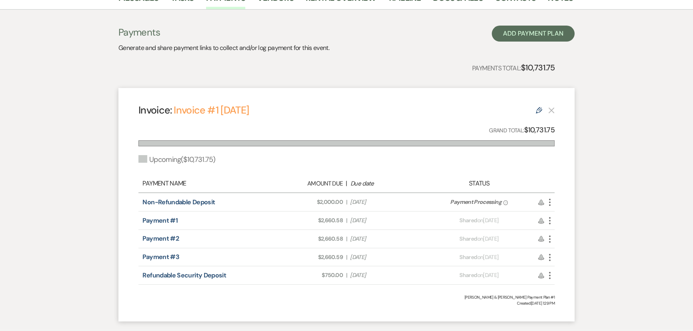
drag, startPoint x: 380, startPoint y: 239, endPoint x: 352, endPoint y: 239, distance: 28.4
click at [352, 239] on span "Due Date Nov 1, 2026" at bounding box center [387, 239] width 74 height 8
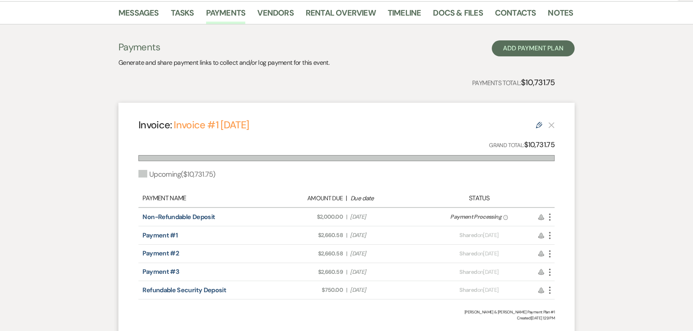
scroll to position [0, 0]
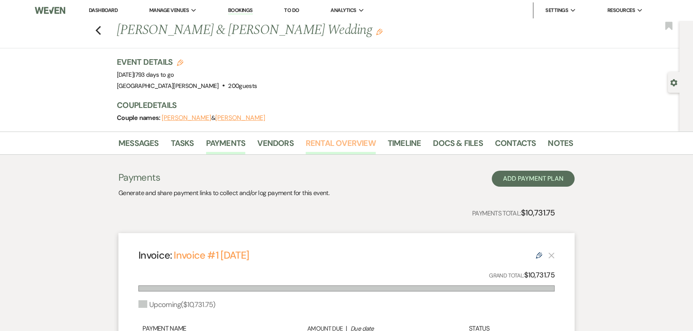
click at [335, 143] on link "Rental Overview" at bounding box center [341, 146] width 70 height 18
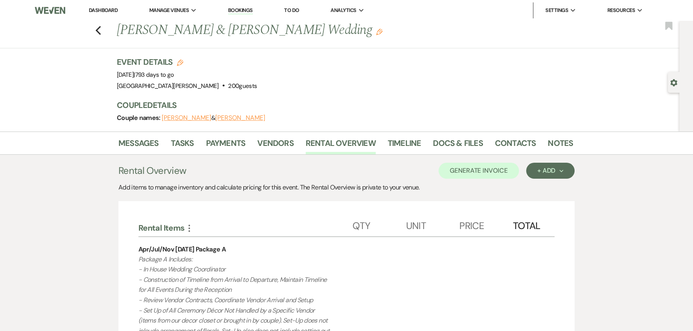
drag, startPoint x: 157, startPoint y: 75, endPoint x: 198, endPoint y: 72, distance: 41.7
click at [174, 72] on span "Event Date: Saturday, November 13th, 2027 | 793 days to go" at bounding box center [145, 75] width 57 height 8
click at [104, 32] on div "Previous Mary Gearhart & Dominic Pearson's Wedding Edit Bookmark" at bounding box center [337, 35] width 683 height 28
click at [97, 32] on div "Previous Mary Gearhart & Dominic Pearson's Wedding Edit Bookmark" at bounding box center [337, 35] width 683 height 28
click at [101, 30] on icon "Previous" at bounding box center [98, 31] width 6 height 10
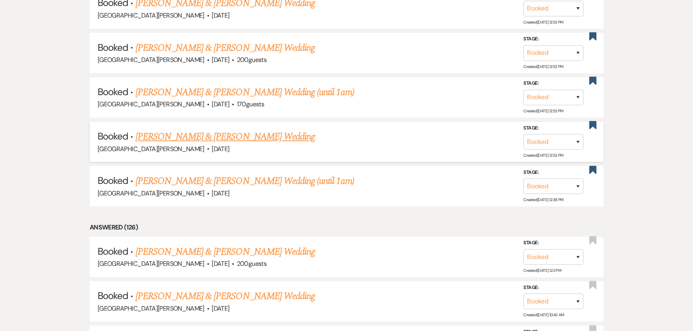
scroll to position [800, 0]
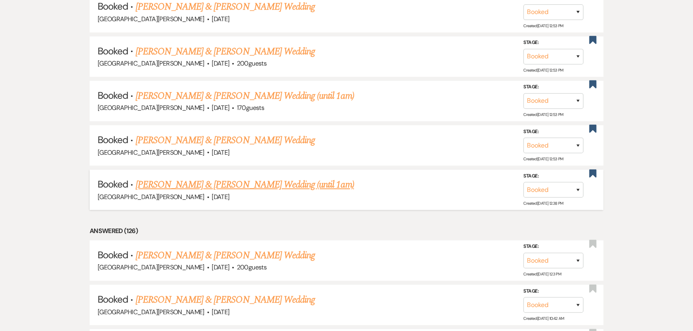
click at [261, 178] on link "Brooke Thoman & Barkhimer's Wedding (until 1am)" at bounding box center [245, 185] width 218 height 14
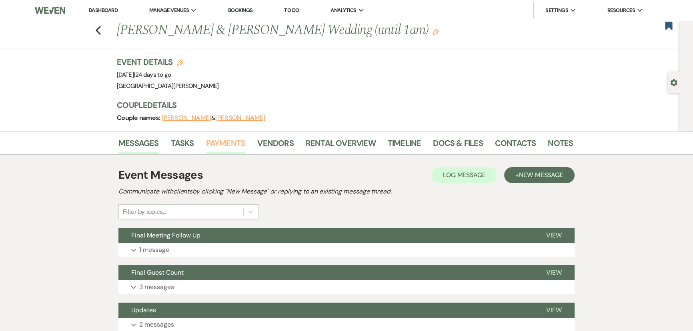
click at [224, 142] on link "Payments" at bounding box center [226, 146] width 40 height 18
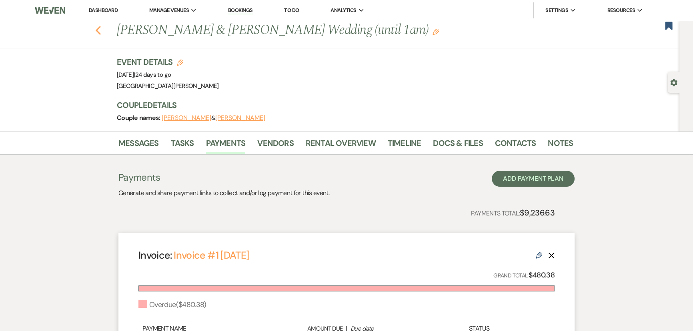
click at [100, 28] on icon "Previous" at bounding box center [98, 31] width 6 height 10
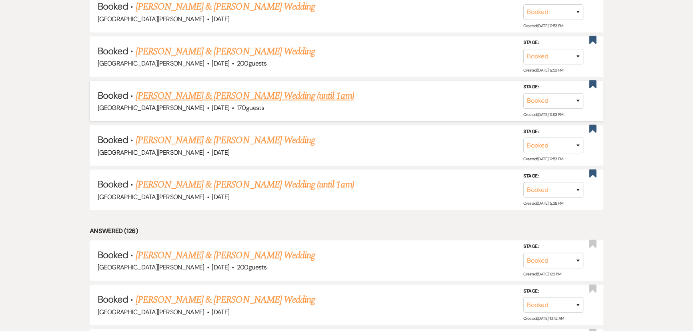
scroll to position [691, 0]
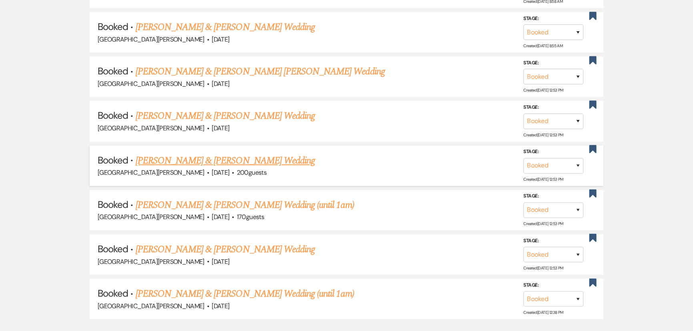
click at [233, 156] on link "Jenna Evans & Max Collett's Wedding" at bounding box center [225, 161] width 179 height 14
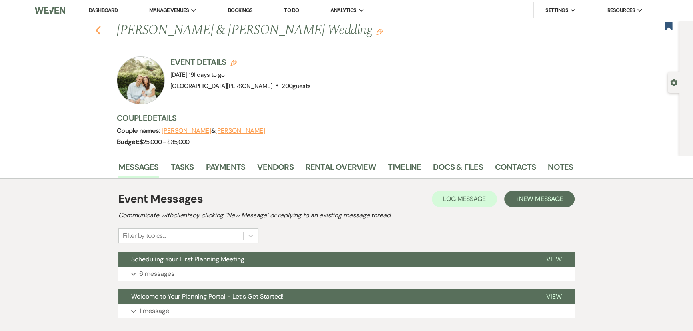
click at [101, 27] on use "button" at bounding box center [98, 30] width 5 height 9
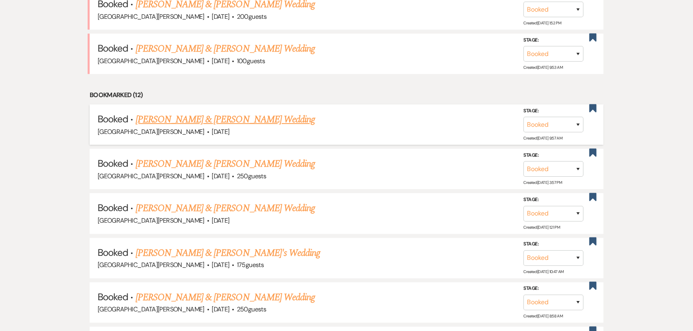
scroll to position [364, 0]
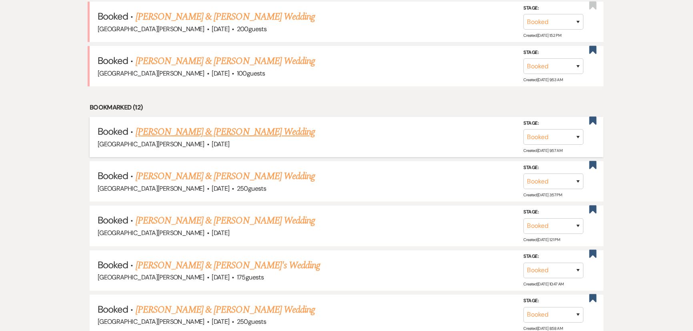
click at [202, 133] on link "Gabi Lesko & Cade Craig's Wedding" at bounding box center [225, 132] width 179 height 14
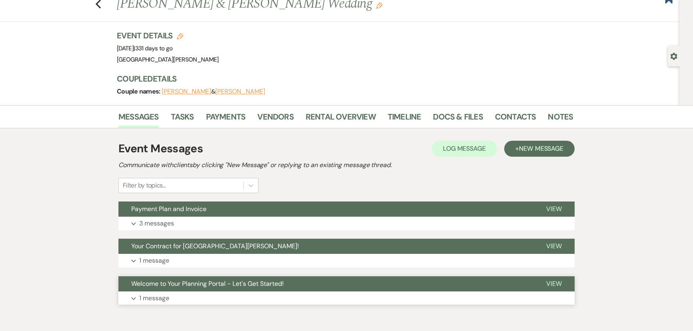
scroll to position [64, 0]
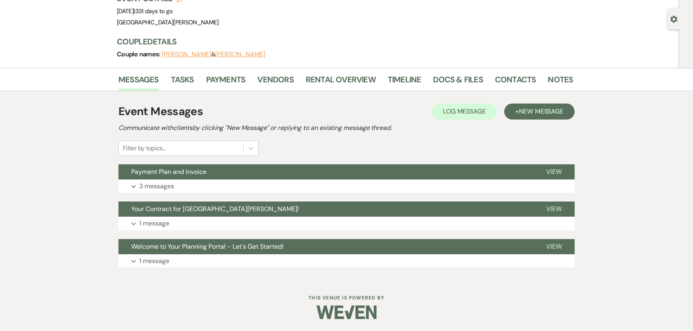
click at [176, 268] on div "Event Messages Log Log Message + New Message Communicate with clients by clicki…" at bounding box center [346, 185] width 456 height 173
click at [186, 255] on button "Expand 1 message" at bounding box center [346, 262] width 456 height 14
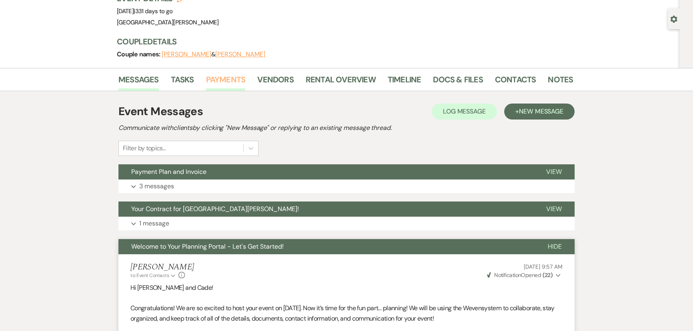
click at [226, 82] on link "Payments" at bounding box center [226, 82] width 40 height 18
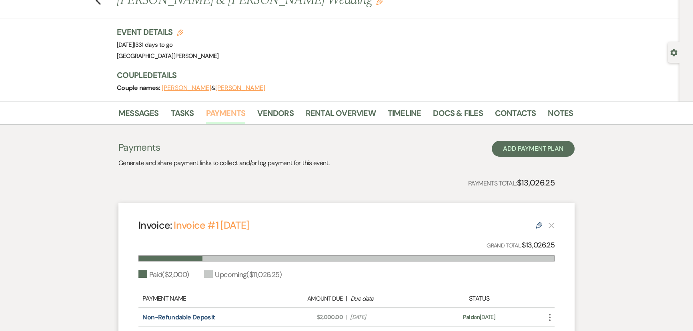
scroll to position [72, 0]
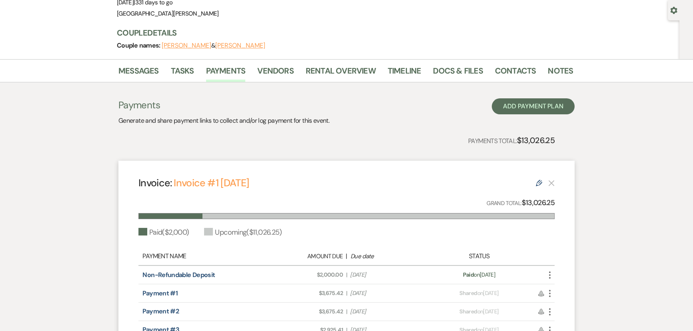
drag, startPoint x: 381, startPoint y: 291, endPoint x: 340, endPoint y: 292, distance: 40.8
click at [340, 292] on div "Amount Due: $3,675.42 | Due Date Dec 1, 2025" at bounding box center [346, 293] width 163 height 8
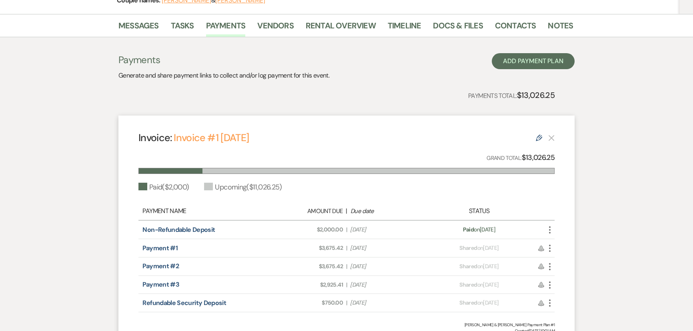
scroll to position [145, 0]
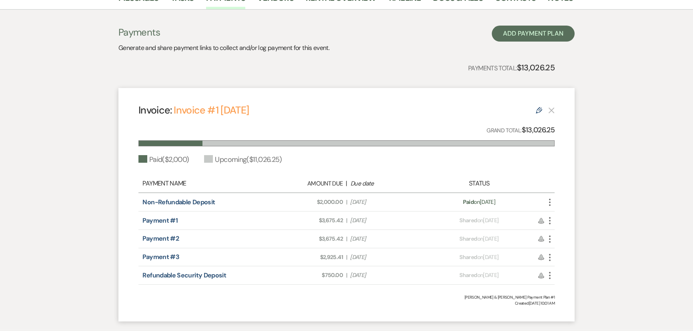
drag, startPoint x: 382, startPoint y: 237, endPoint x: 351, endPoint y: 236, distance: 30.9
click at [351, 236] on span "Due Date Feb 1, 2026" at bounding box center [387, 239] width 74 height 8
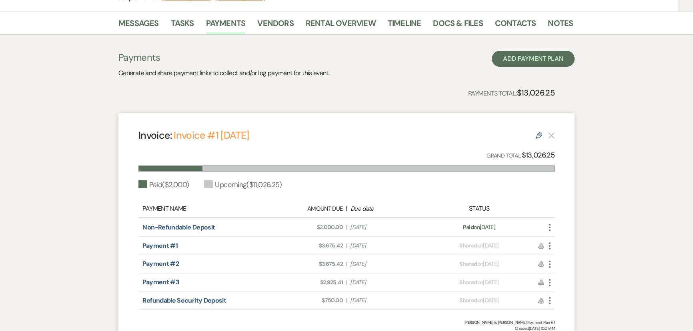
scroll to position [0, 0]
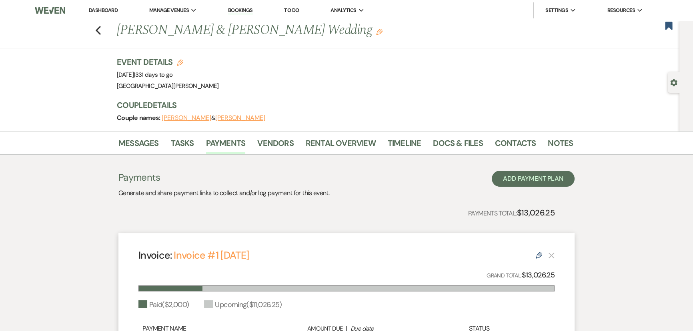
drag, startPoint x: 159, startPoint y: 76, endPoint x: 191, endPoint y: 76, distance: 31.6
click at [173, 76] on span "Event Date: Saturday, August 8th, 2026 | 331 days to go" at bounding box center [145, 75] width 56 height 8
click at [101, 27] on icon "Previous" at bounding box center [98, 31] width 6 height 10
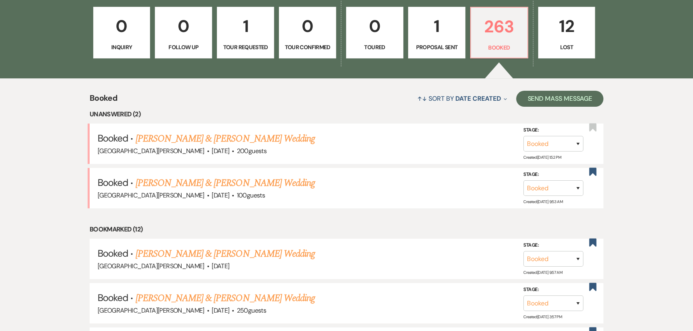
scroll to position [255, 0]
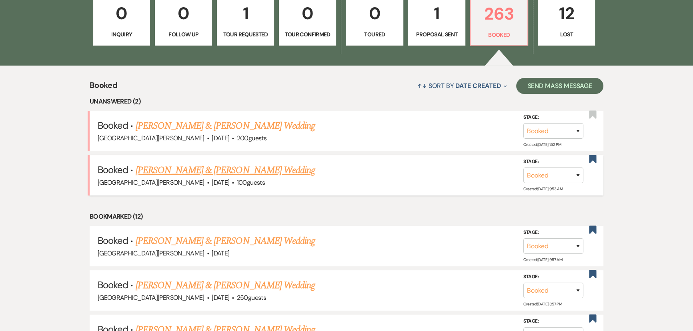
click at [181, 172] on link "Kateland Shoenfelt & Jacob Dahlheimer's Wedding" at bounding box center [225, 170] width 179 height 14
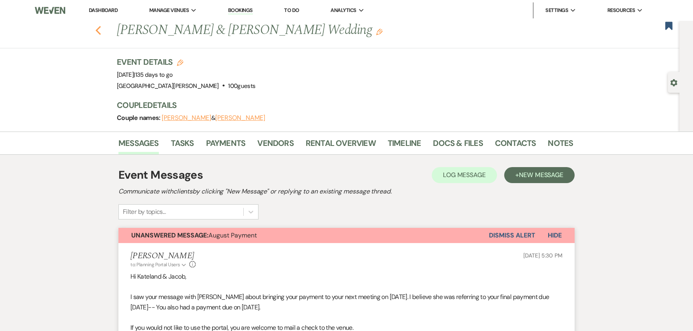
click at [99, 32] on icon "Previous" at bounding box center [98, 31] width 6 height 10
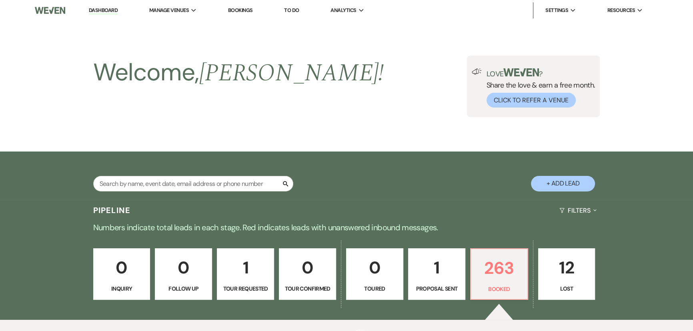
scroll to position [255, 0]
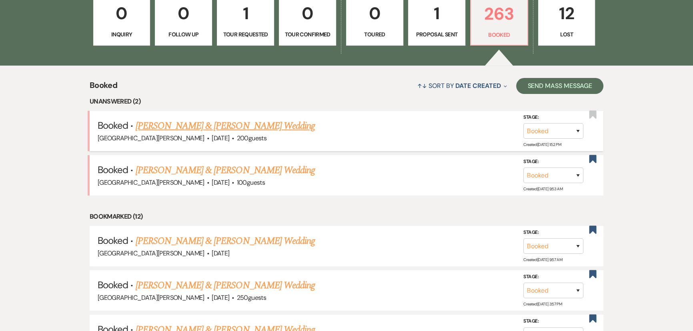
click at [204, 123] on link "Madison Lehman & Daman Abner's Wedding" at bounding box center [225, 126] width 179 height 14
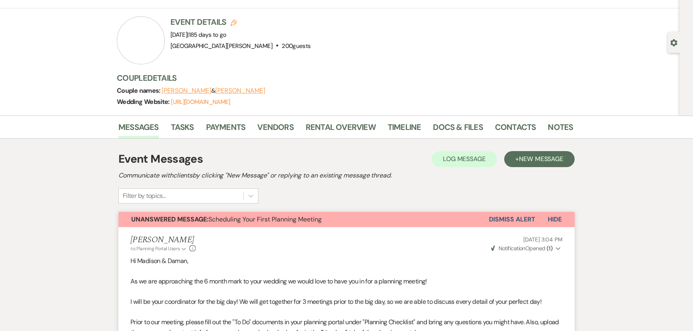
scroll to position [36, 0]
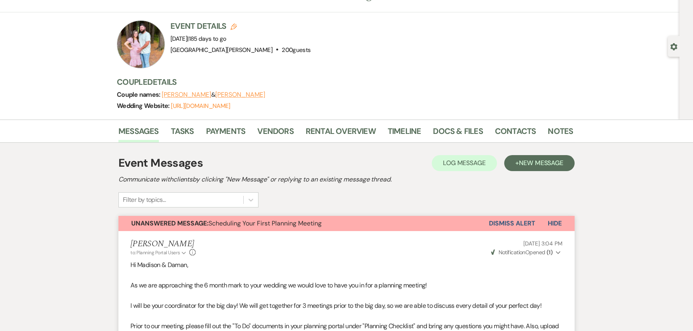
click at [512, 218] on button "Dismiss Alert" at bounding box center [512, 223] width 46 height 15
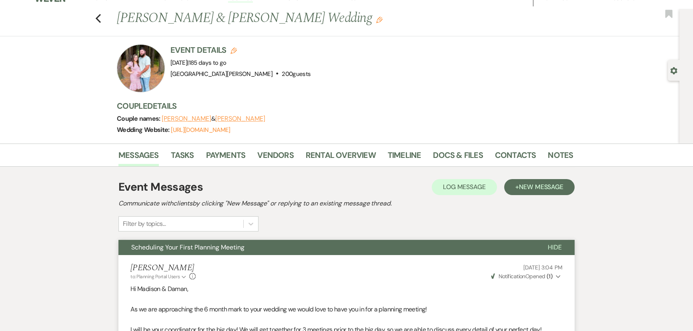
scroll to position [0, 0]
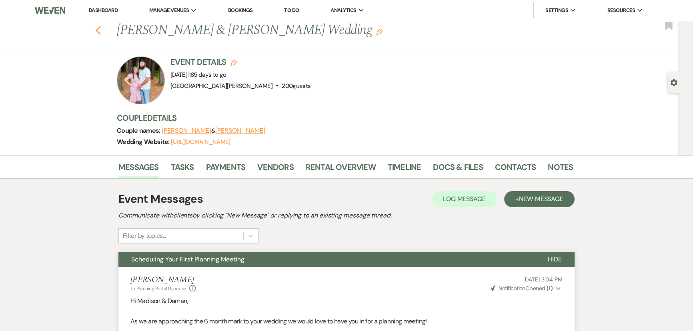
click at [101, 28] on use "button" at bounding box center [98, 30] width 5 height 9
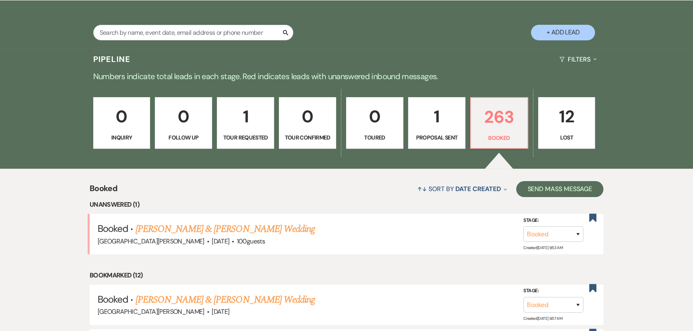
scroll to position [255, 0]
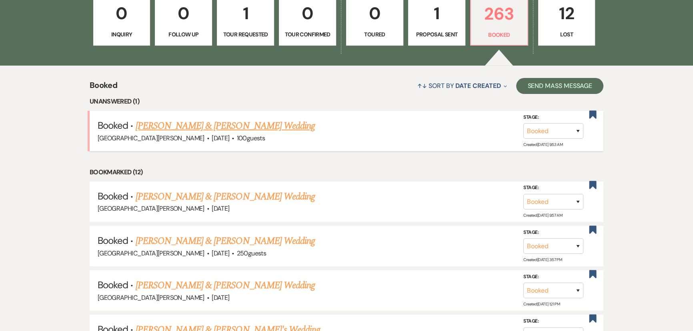
click at [262, 127] on link "Kateland Shoenfelt & Jacob Dahlheimer's Wedding" at bounding box center [225, 126] width 179 height 14
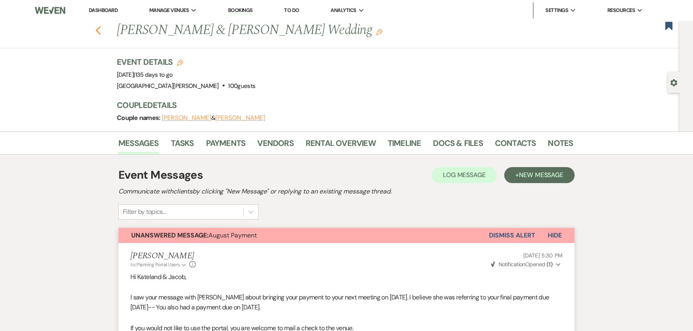
click at [100, 31] on use "button" at bounding box center [98, 30] width 5 height 9
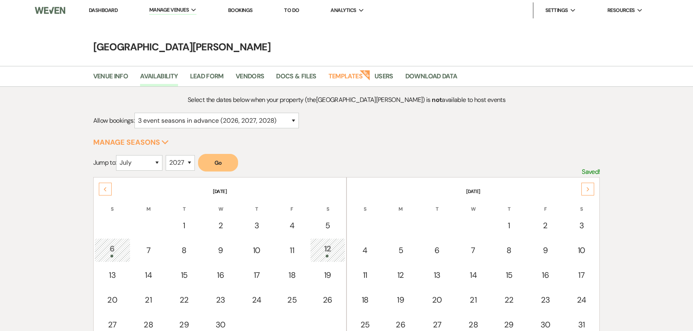
select select "3"
select select "7"
select select "2027"
click at [108, 5] on li "Dashboard" at bounding box center [103, 10] width 37 height 16
drag, startPoint x: 108, startPoint y: 9, endPoint x: 113, endPoint y: 14, distance: 7.6
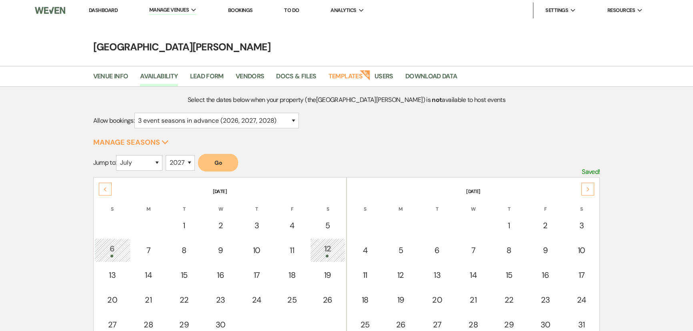
click at [108, 8] on link "Dashboard" at bounding box center [103, 10] width 29 height 7
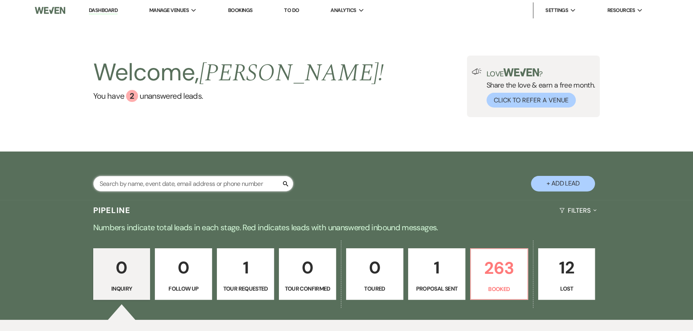
click at [213, 184] on input "text" at bounding box center [193, 184] width 200 height 16
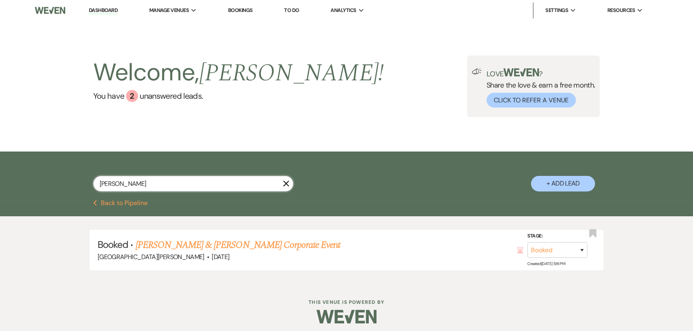
click at [139, 178] on input "[PERSON_NAME]" at bounding box center [193, 184] width 200 height 16
type input "[PERSON_NAME]"
click at [204, 244] on link "[PERSON_NAME] & [PERSON_NAME] Real's Wedding" at bounding box center [237, 245] width 202 height 14
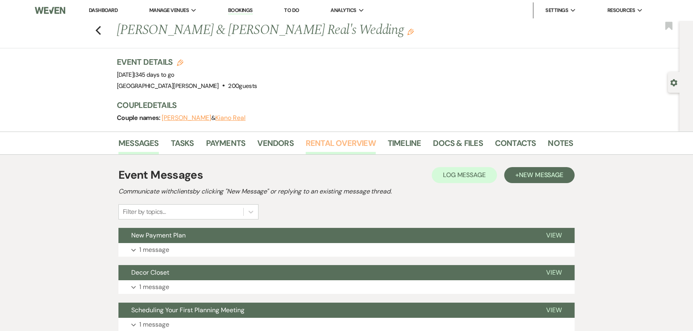
click at [341, 145] on link "Rental Overview" at bounding box center [341, 146] width 70 height 18
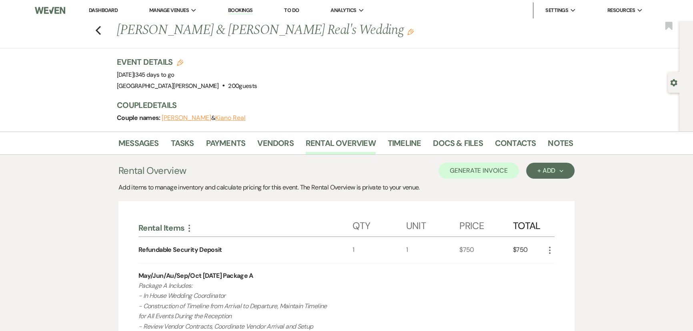
drag, startPoint x: 153, startPoint y: 73, endPoint x: 195, endPoint y: 74, distance: 42.0
click at [174, 74] on span "Event Date: [DATE] | 345 days to go" at bounding box center [146, 75] width 58 height 8
